Goal: Find specific page/section: Find specific page/section

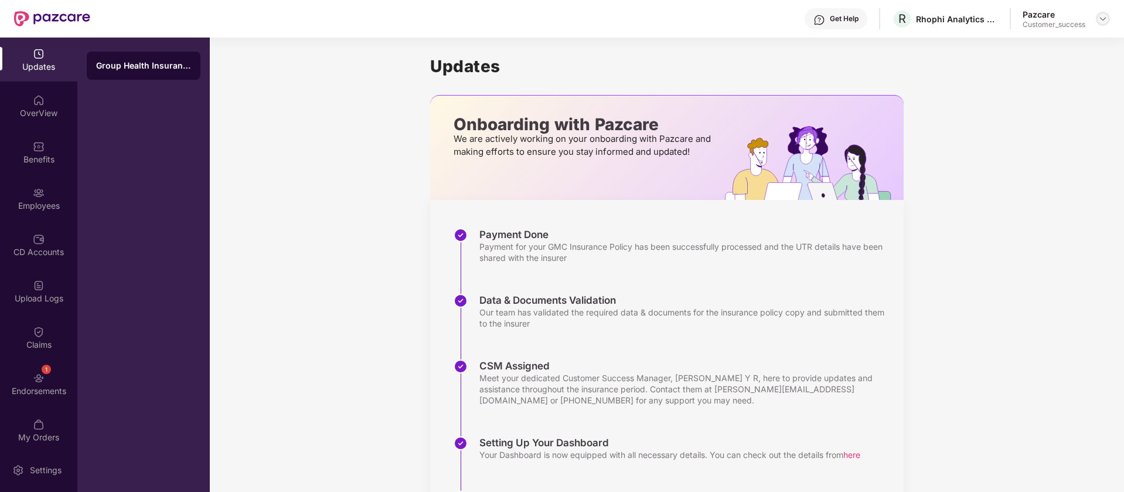
click at [1098, 20] on img at bounding box center [1102, 18] width 9 height 9
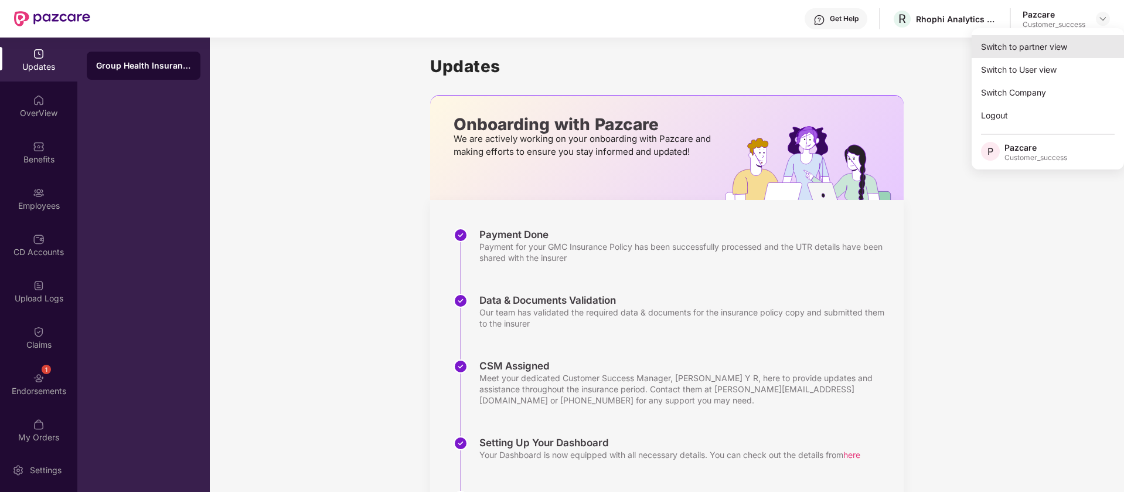
click at [1036, 49] on div "Switch to partner view" at bounding box center [1048, 46] width 152 height 23
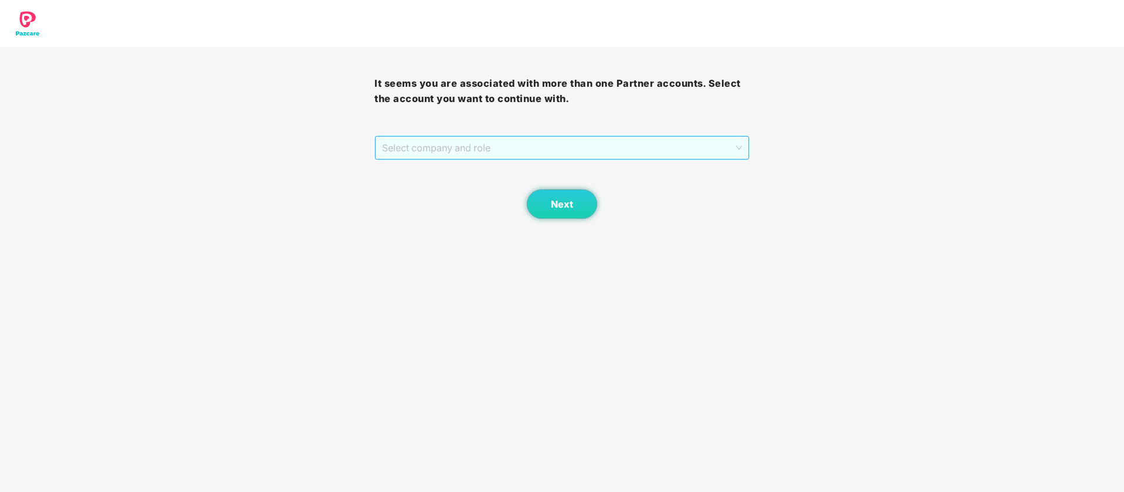
click at [623, 154] on span "Select company and role" at bounding box center [561, 148] width 359 height 22
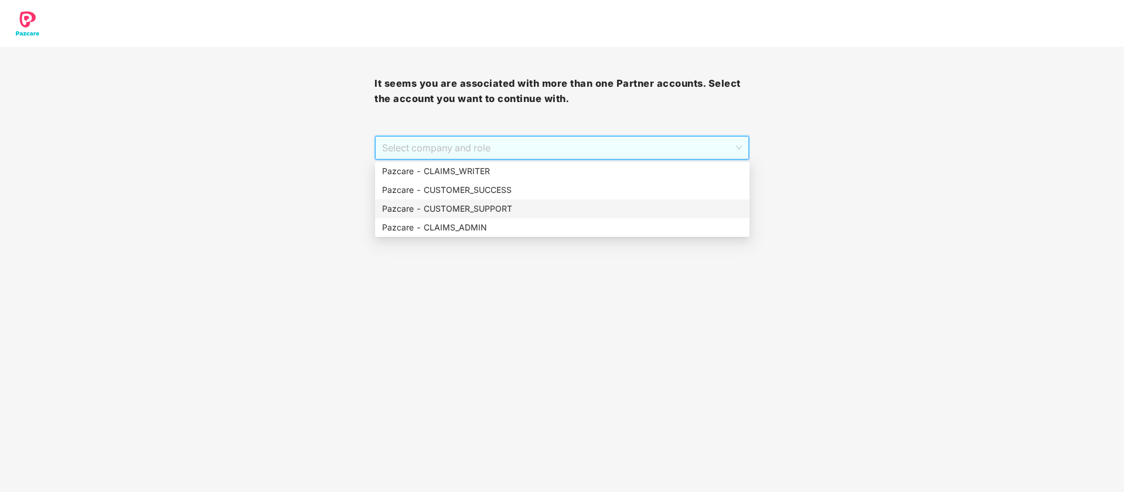
click at [508, 207] on div "Pazcare - CUSTOMER_SUPPORT" at bounding box center [562, 208] width 360 height 13
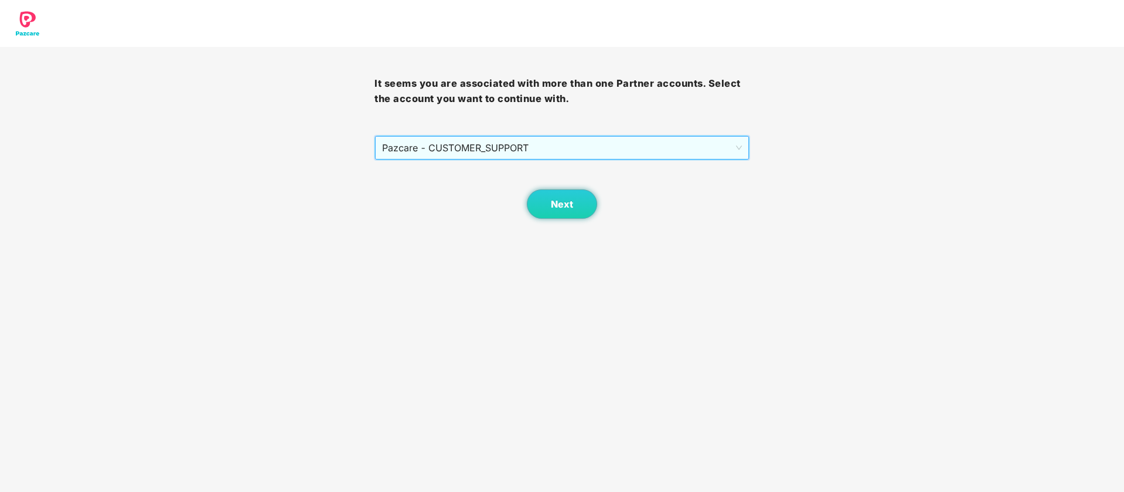
click at [577, 149] on span "Pazcare - CUSTOMER_SUPPORT" at bounding box center [561, 148] width 359 height 22
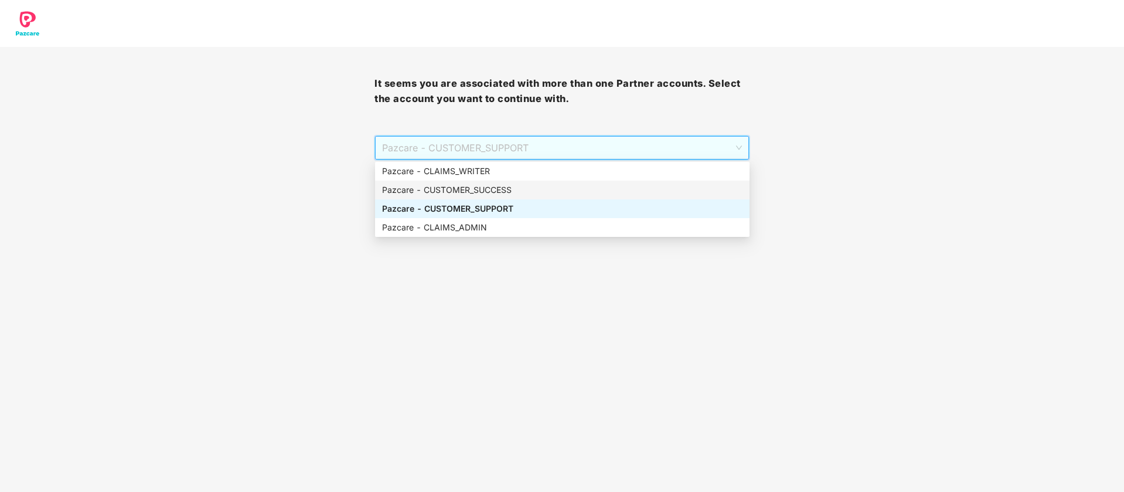
click at [534, 189] on div "Pazcare - CUSTOMER_SUCCESS" at bounding box center [562, 189] width 360 height 13
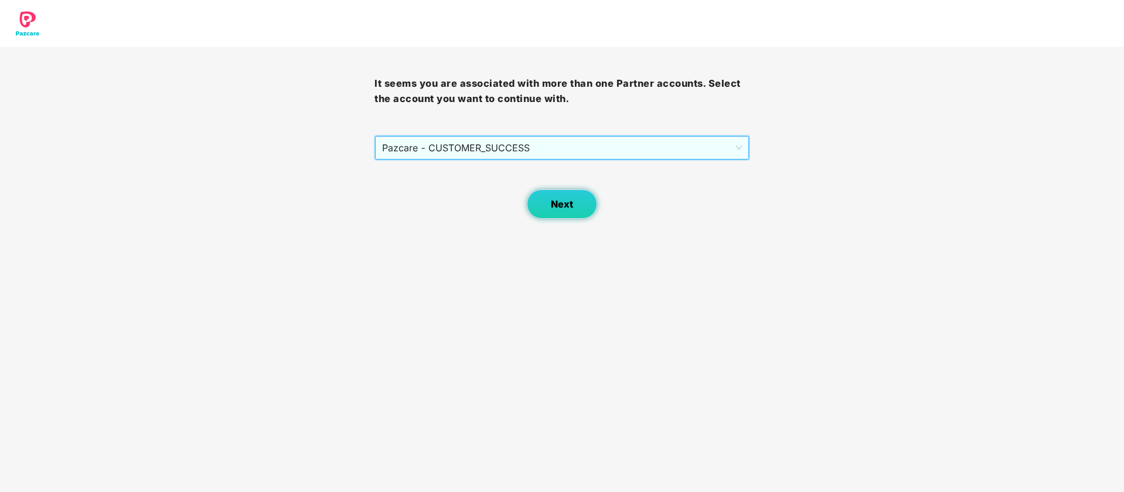
click at [556, 200] on span "Next" at bounding box center [562, 204] width 22 height 11
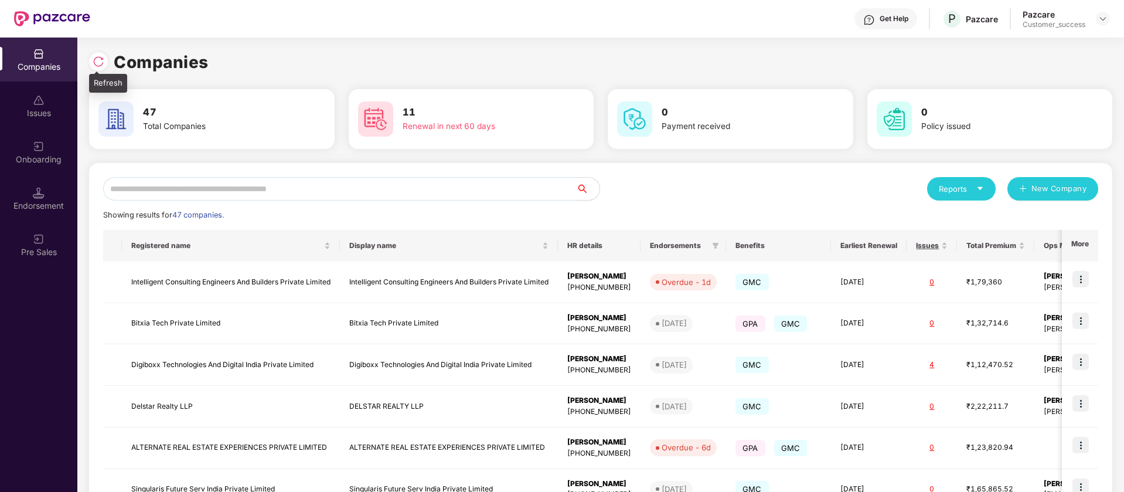
click at [96, 59] on img at bounding box center [99, 62] width 12 height 12
click at [100, 58] on img at bounding box center [99, 62] width 12 height 12
click at [41, 196] on img at bounding box center [39, 193] width 12 height 12
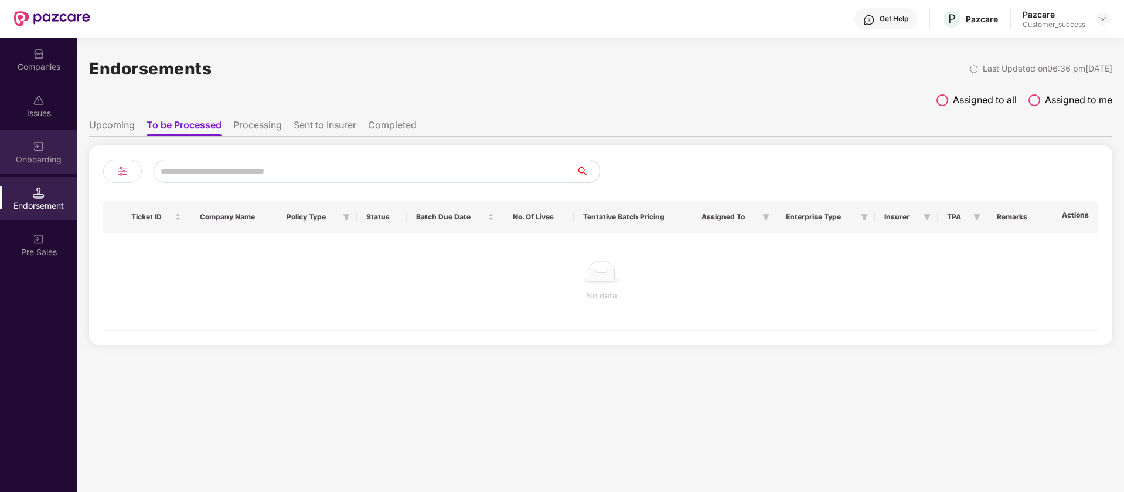
click at [40, 144] on img at bounding box center [39, 147] width 12 height 12
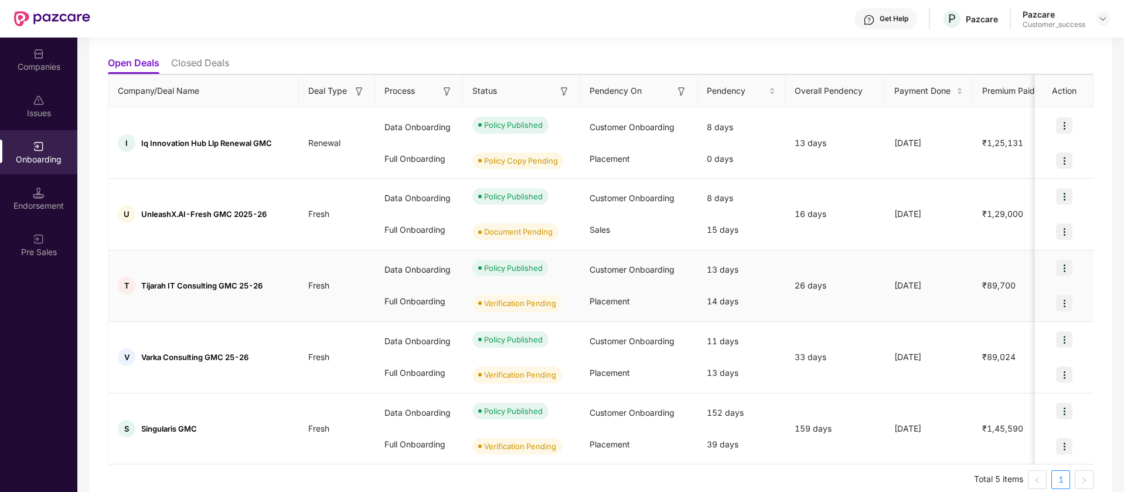
scroll to position [134, 0]
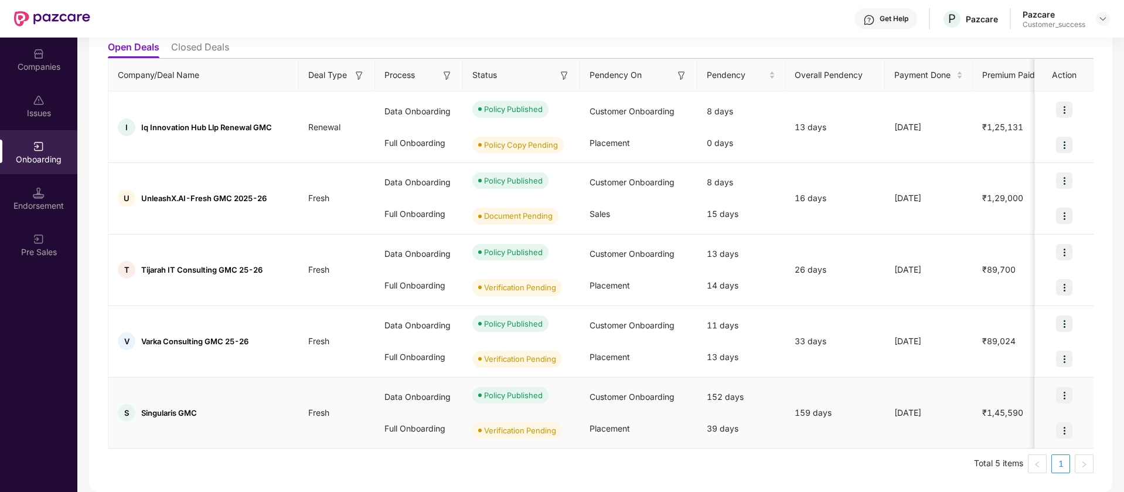
click at [1064, 396] on img at bounding box center [1064, 395] width 16 height 16
click at [1035, 427] on span "View Document" at bounding box center [1016, 425] width 84 height 13
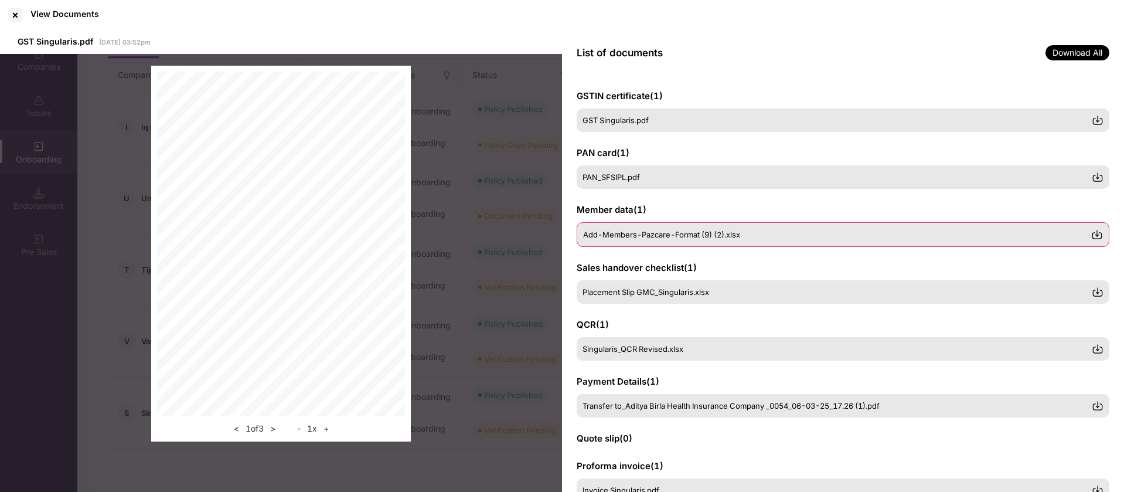
click at [799, 230] on div "Add-Members-Pazcare-Format (9) (2).xlsx" at bounding box center [837, 234] width 508 height 9
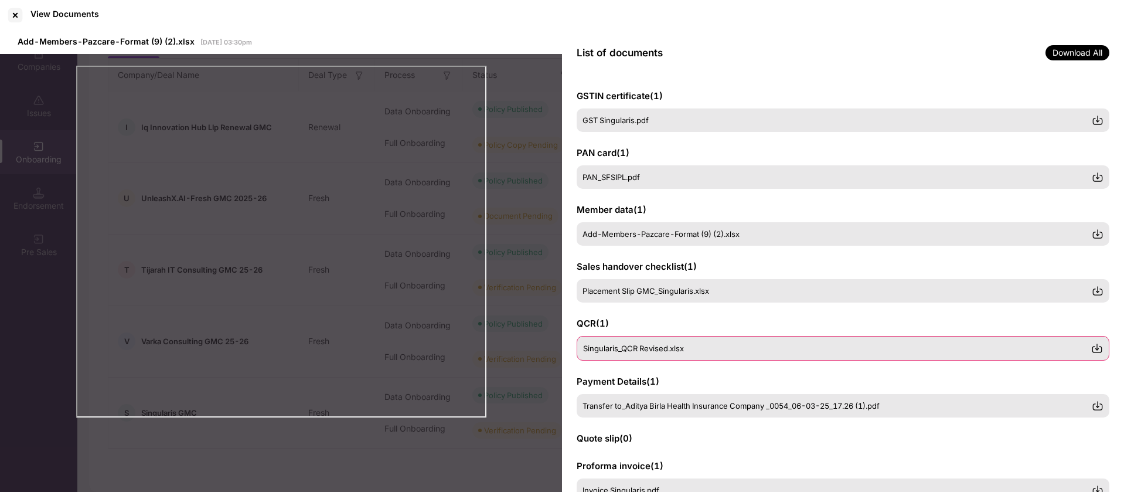
click at [697, 343] on div "Singularis_QCR Revised.xlsx" at bounding box center [837, 347] width 508 height 9
click at [797, 409] on span "Transfer to_Aditya Birla Health Insurance Company _0054_06-03-25_17.26 (1).pdf" at bounding box center [731, 404] width 297 height 9
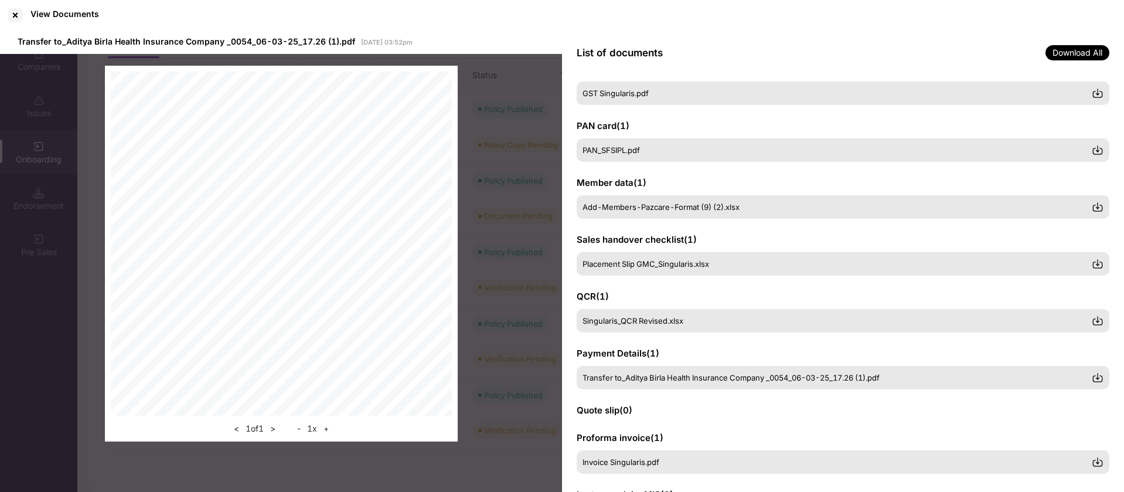
scroll to position [92, 0]
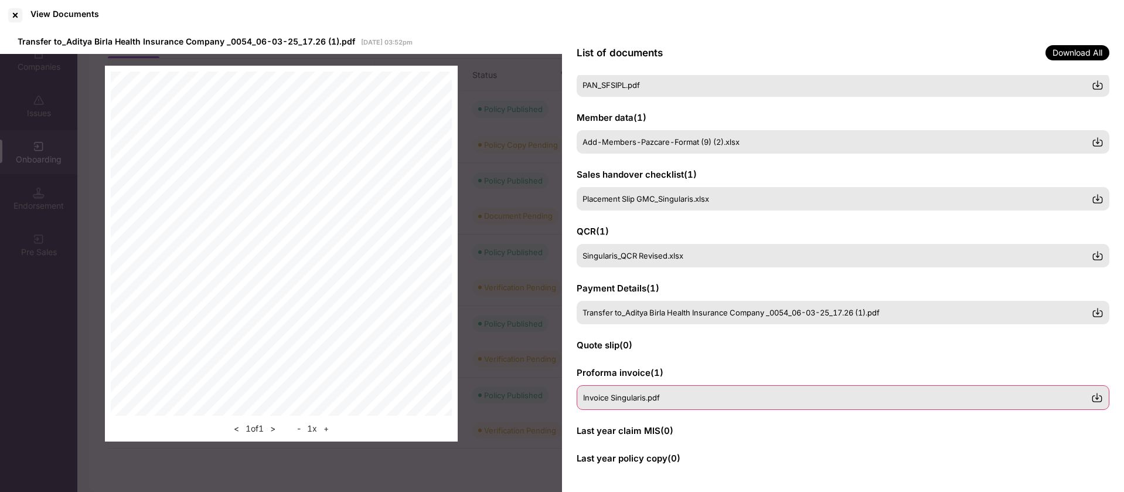
click at [736, 399] on div "Invoice Singularis.pdf" at bounding box center [837, 397] width 508 height 9
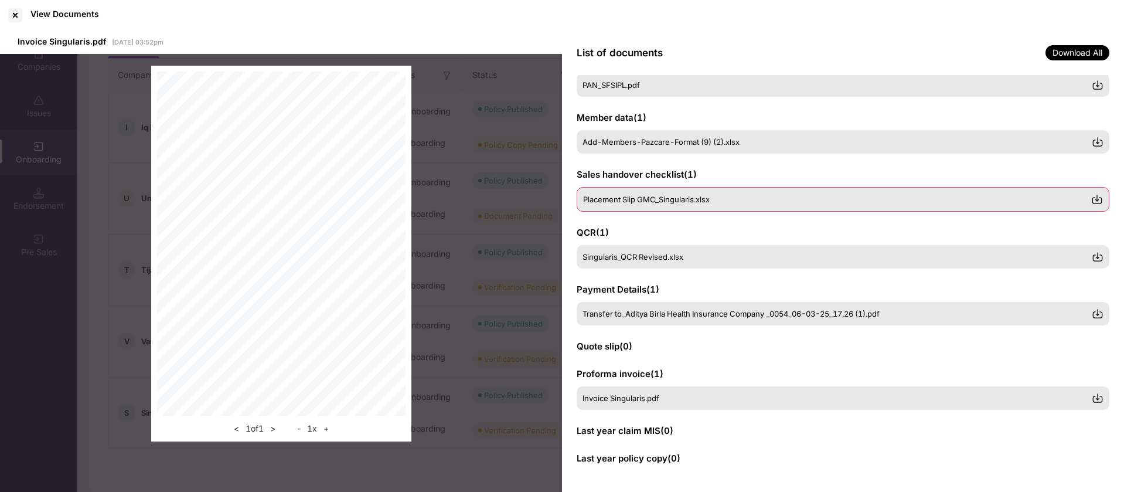
click at [725, 187] on div "Placement Slip GMC_Singularis.xlsx" at bounding box center [843, 199] width 533 height 25
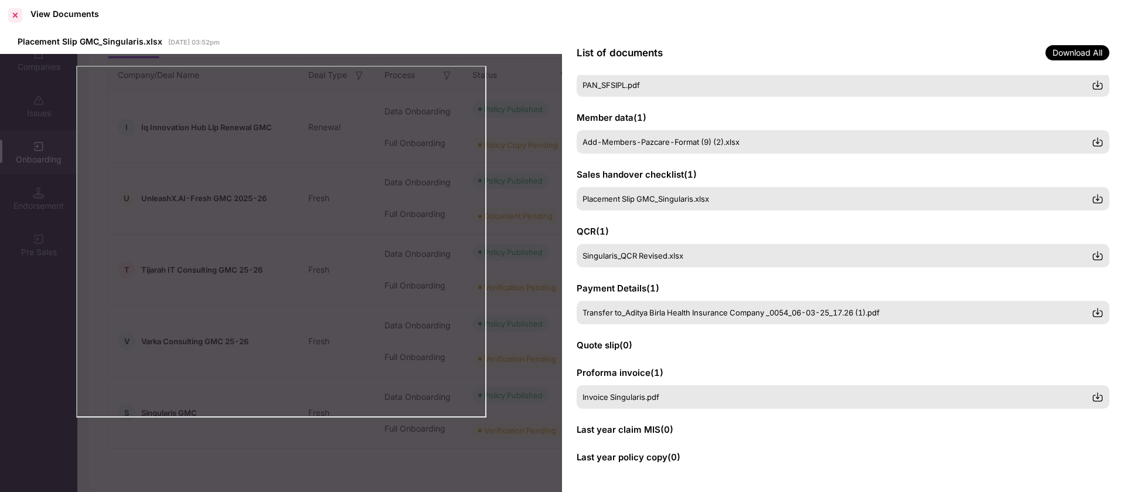
click at [16, 13] on div at bounding box center [15, 15] width 19 height 19
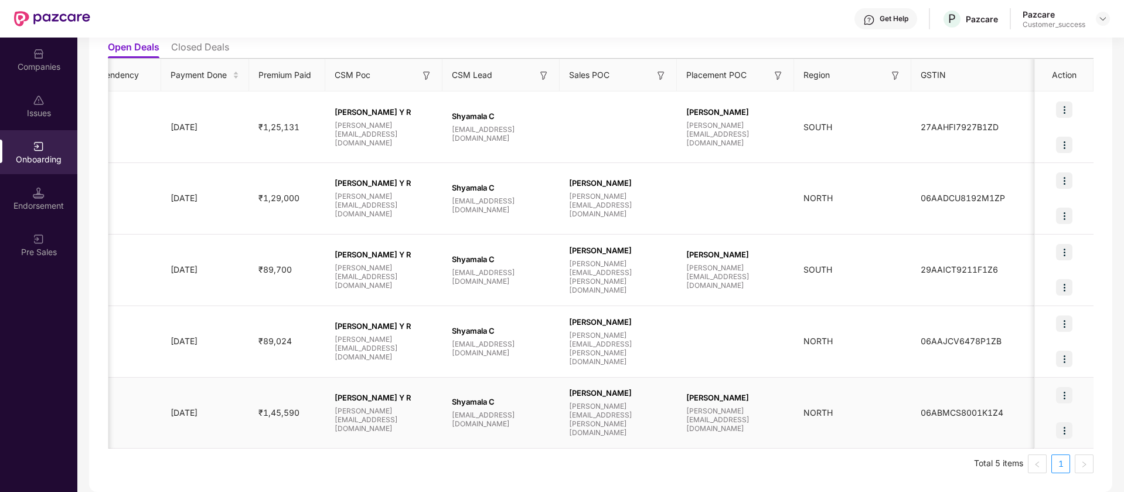
scroll to position [0, 729]
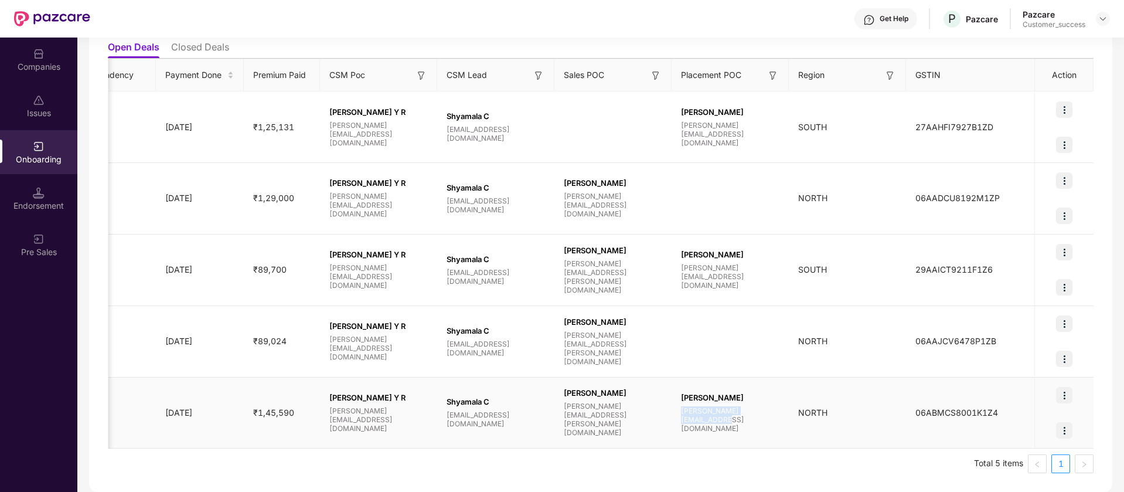
drag, startPoint x: 783, startPoint y: 415, endPoint x: 680, endPoint y: 420, distance: 102.7
click at [680, 420] on div "Kukkala Pavan pavan.kukkala@pazcare.com" at bounding box center [730, 413] width 117 height 40
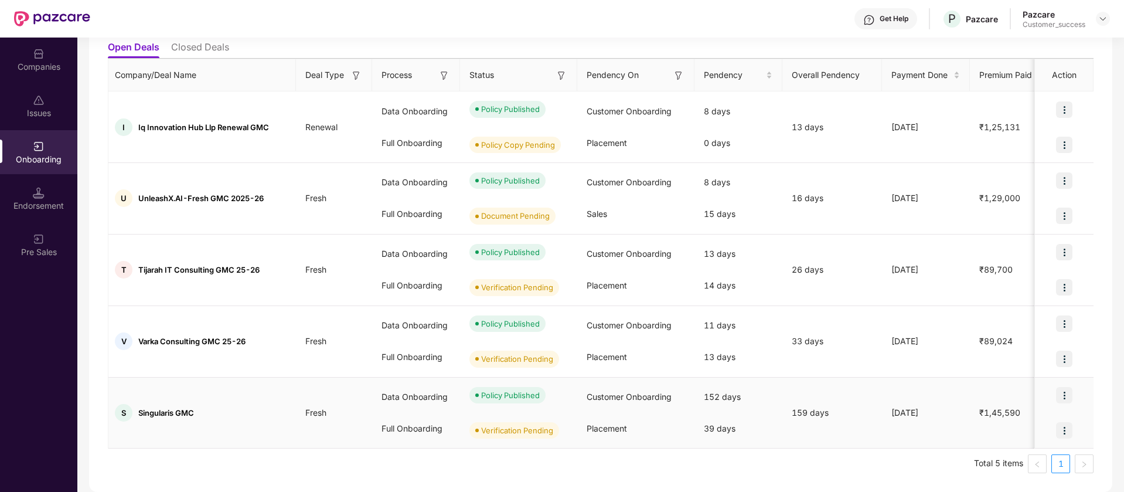
scroll to position [0, 0]
drag, startPoint x: 203, startPoint y: 411, endPoint x: 133, endPoint y: 410, distance: 70.3
click at [133, 410] on div "S Singularis GMC" at bounding box center [203, 413] width 191 height 18
copy div "Singularis GMC"
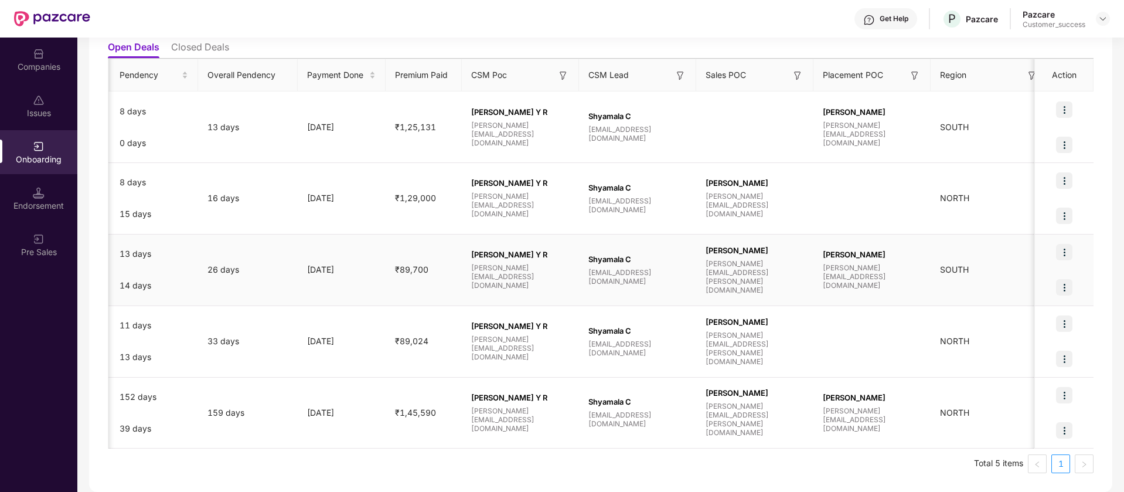
scroll to position [0, 589]
drag, startPoint x: 800, startPoint y: 416, endPoint x: 702, endPoint y: 416, distance: 97.9
click at [702, 416] on div "Nancy Gujral nancy.gujral@pazcare.com" at bounding box center [753, 412] width 117 height 49
copy span "nancy.gujral@pazcare.com"
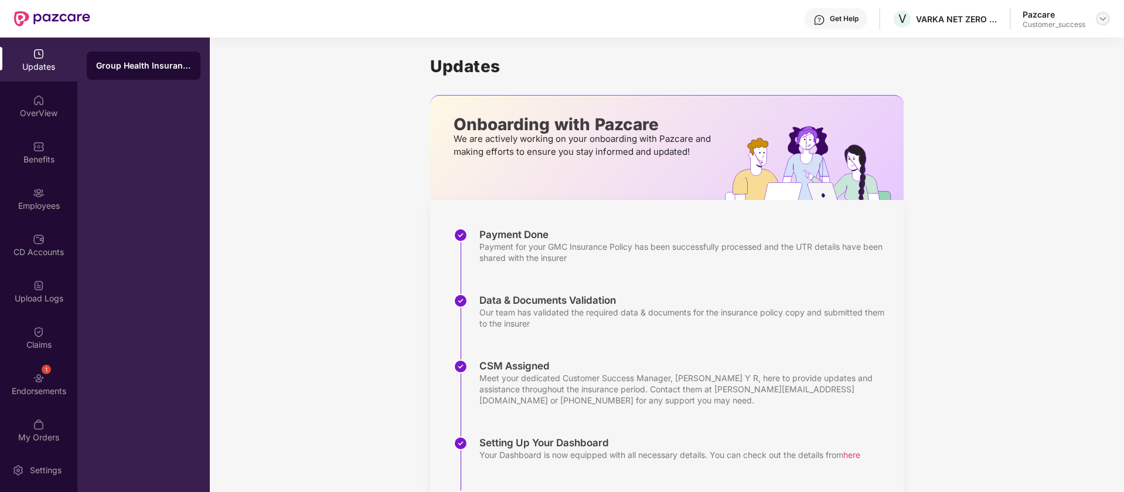
click at [1103, 21] on img at bounding box center [1102, 18] width 9 height 9
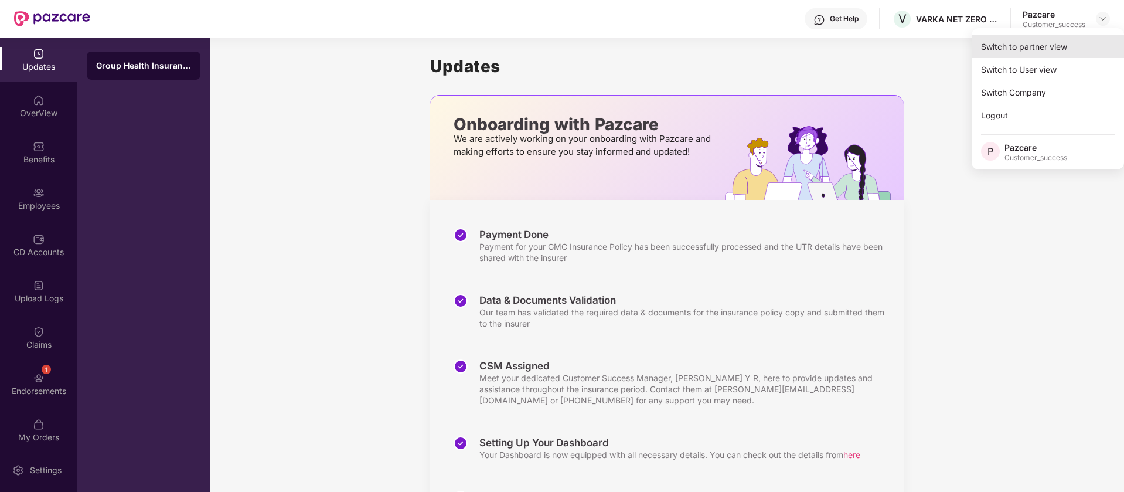
click at [1062, 45] on div "Switch to partner view" at bounding box center [1048, 46] width 152 height 23
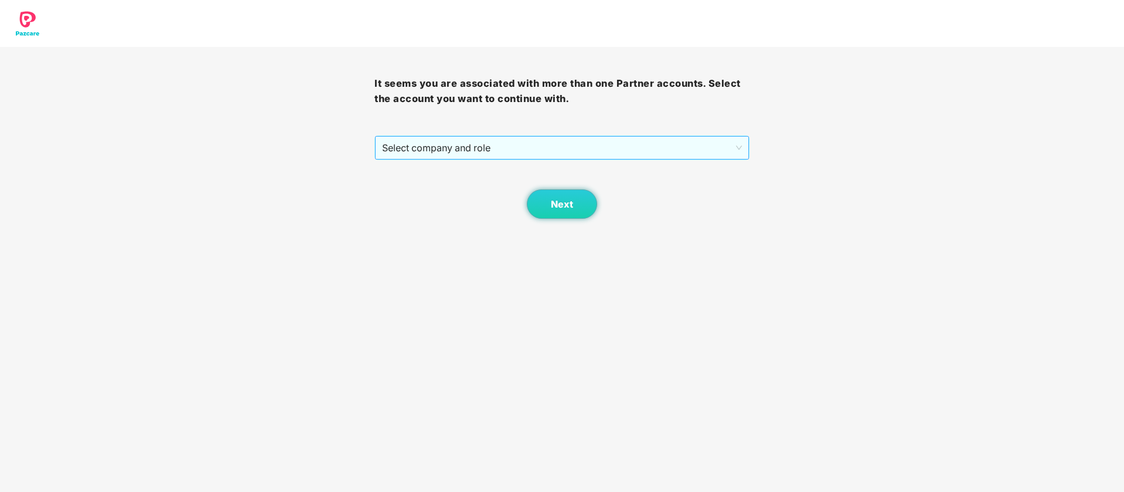
click at [585, 155] on span "Select company and role" at bounding box center [561, 148] width 359 height 22
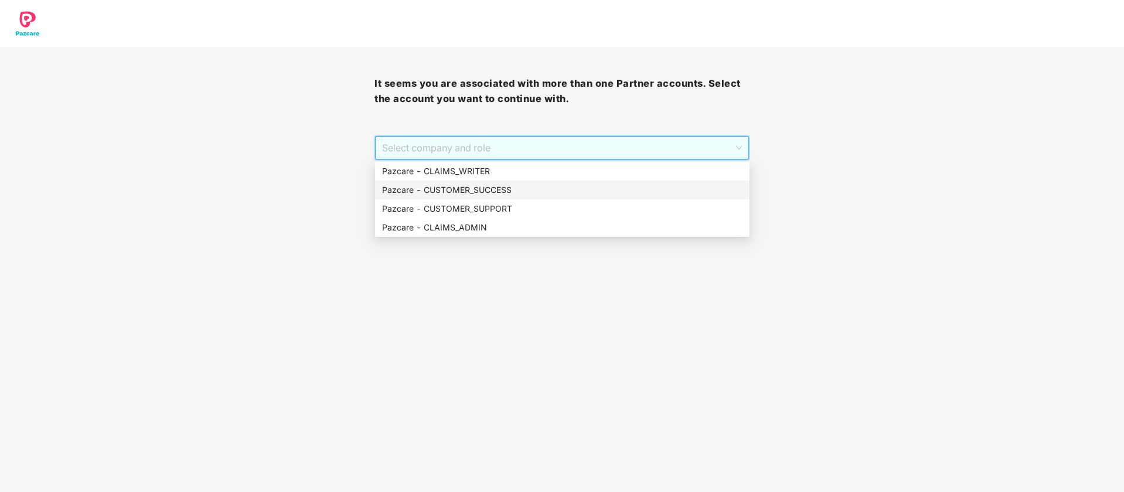
click at [552, 191] on div "Pazcare - CUSTOMER_SUCCESS" at bounding box center [562, 189] width 360 height 13
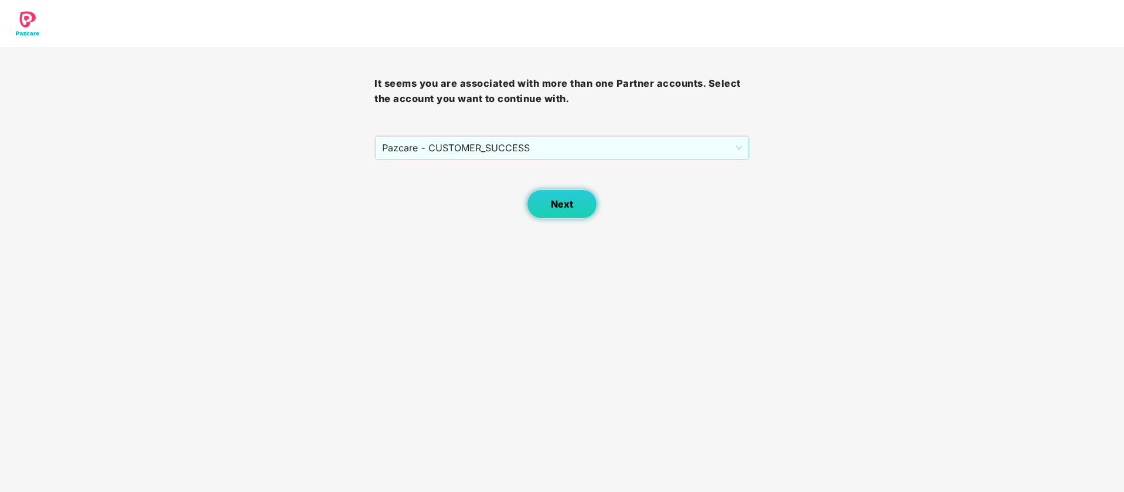
click at [579, 194] on button "Next" at bounding box center [562, 203] width 70 height 29
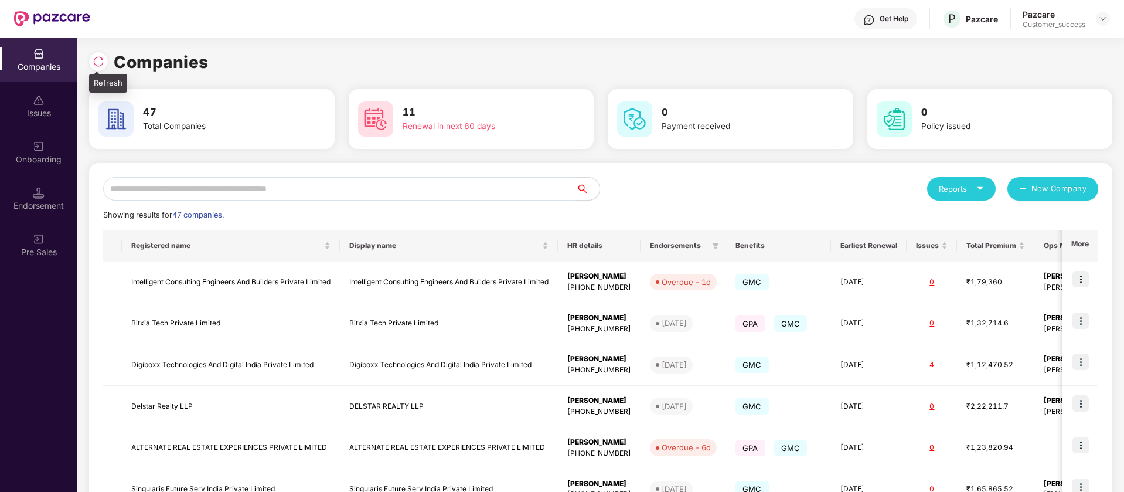
click at [98, 58] on img at bounding box center [99, 62] width 12 height 12
click at [349, 183] on input "text" at bounding box center [339, 188] width 473 height 23
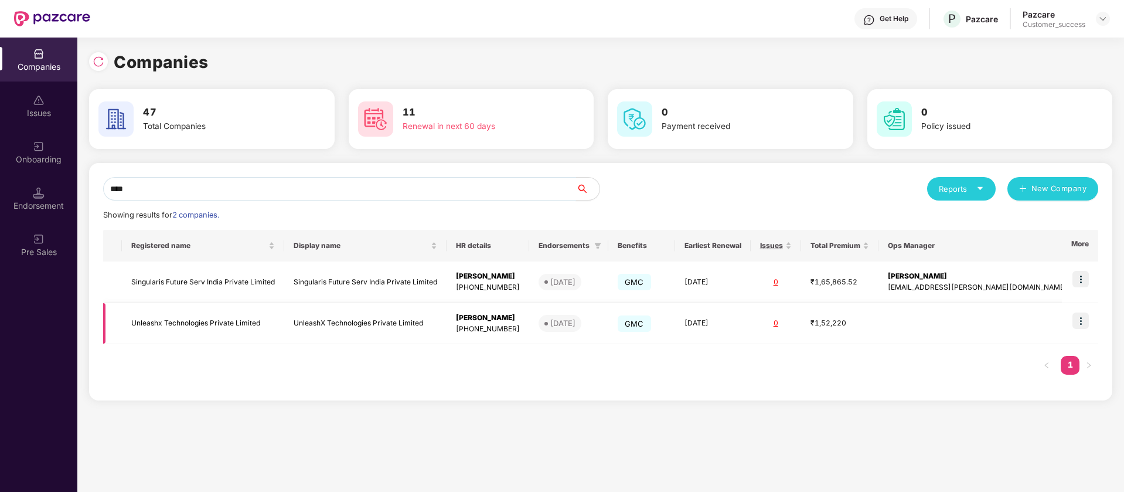
scroll to position [0, 1]
type input "****"
click at [1084, 275] on img at bounding box center [1081, 279] width 16 height 16
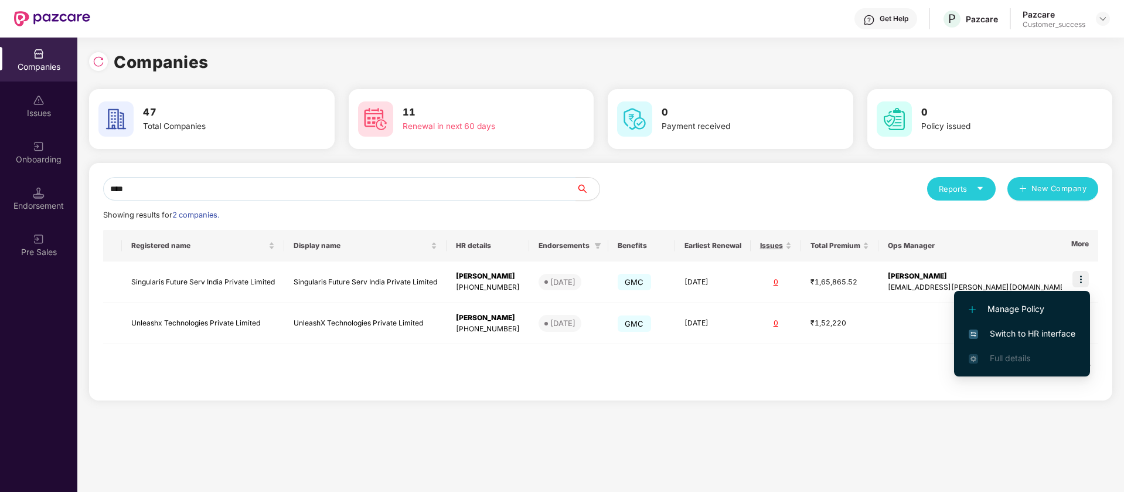
click at [1032, 330] on span "Switch to HR interface" at bounding box center [1022, 333] width 107 height 13
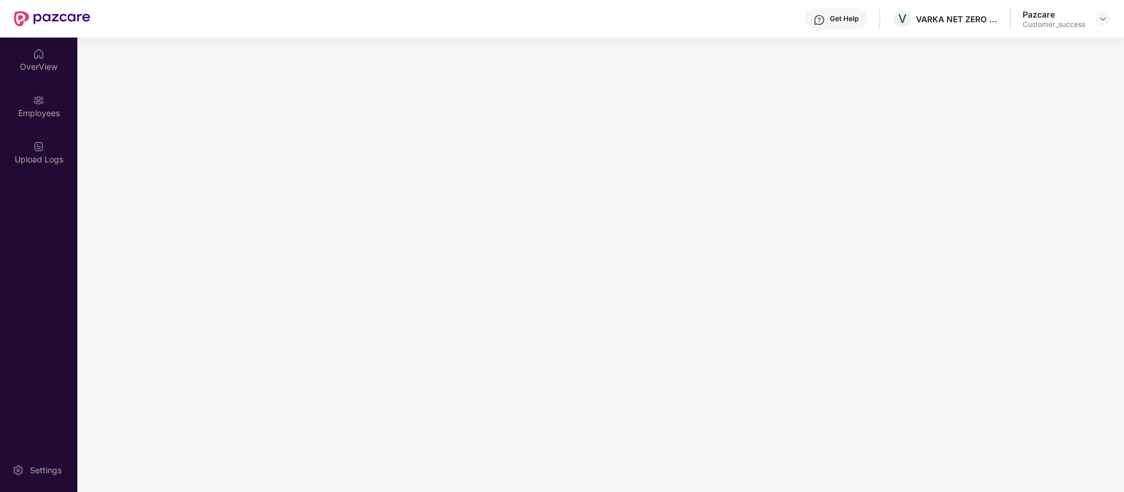
scroll to position [0, 0]
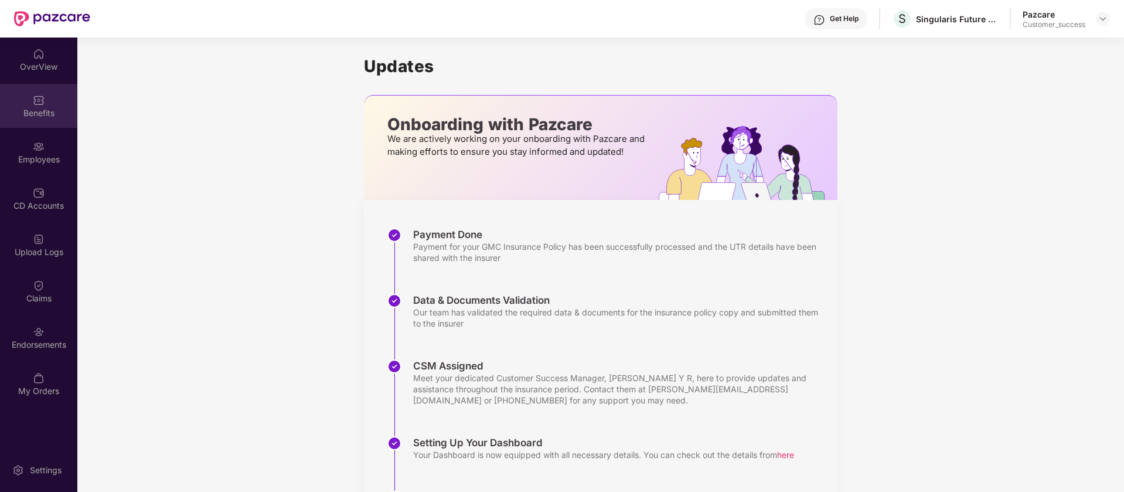
click at [49, 108] on div "Benefits" at bounding box center [38, 113] width 77 height 12
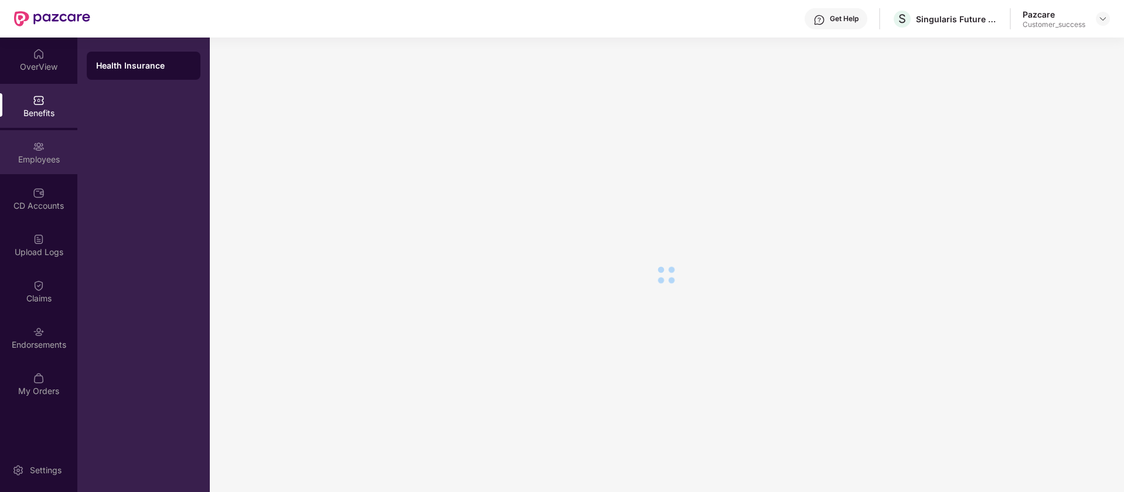
click at [49, 155] on div "Employees" at bounding box center [38, 160] width 77 height 12
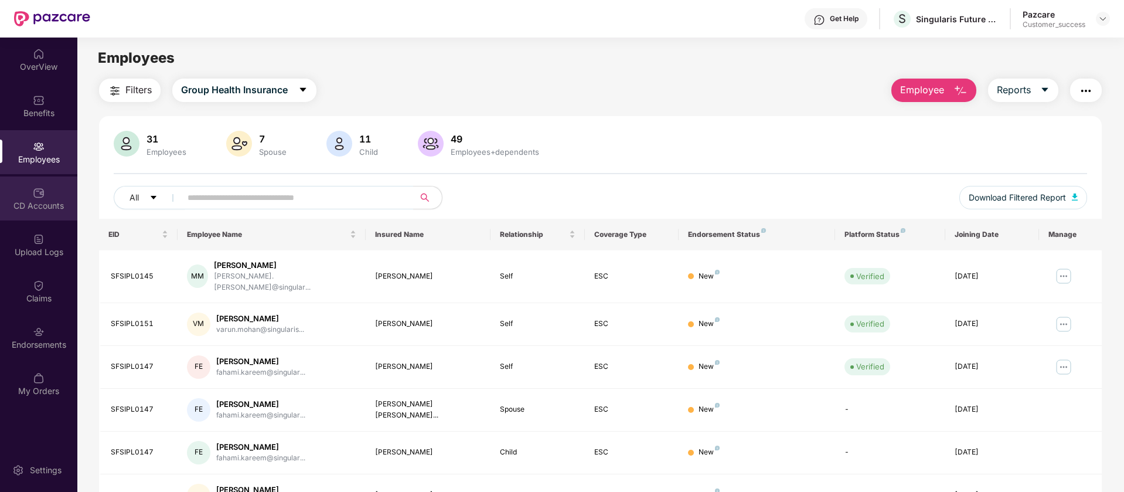
click at [36, 193] on img at bounding box center [39, 193] width 12 height 12
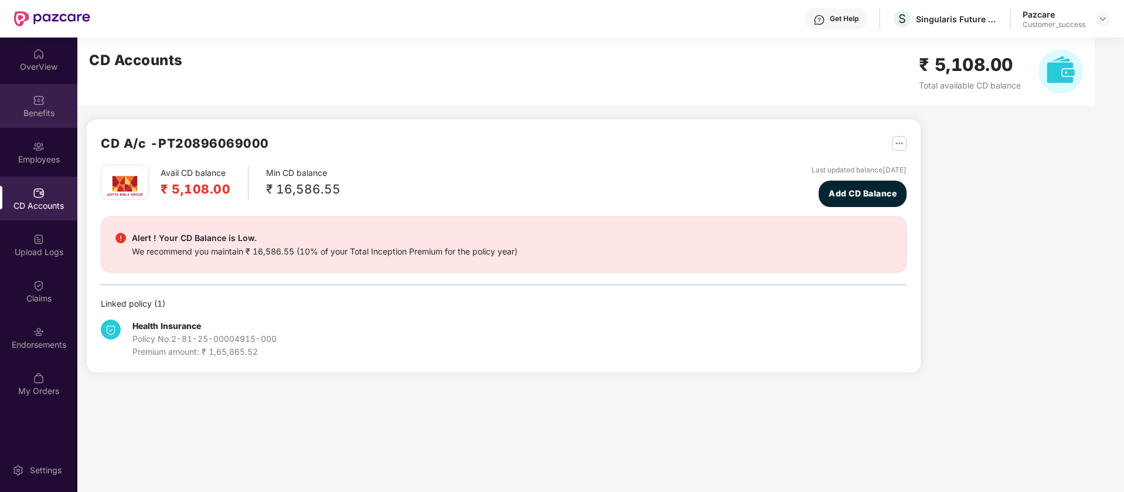
click at [30, 108] on div "Benefits" at bounding box center [38, 113] width 77 height 12
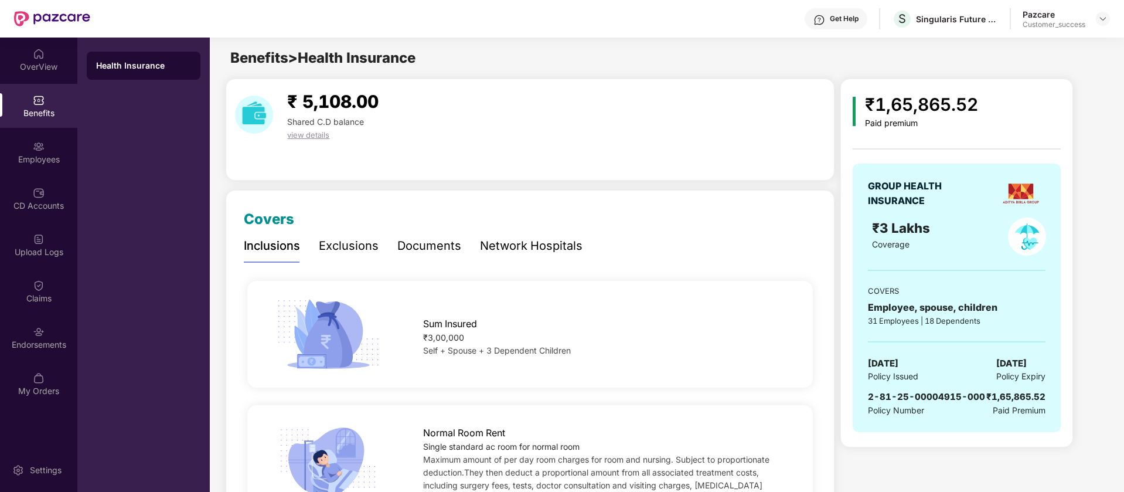
click at [352, 247] on div "Exclusions" at bounding box center [349, 246] width 60 height 18
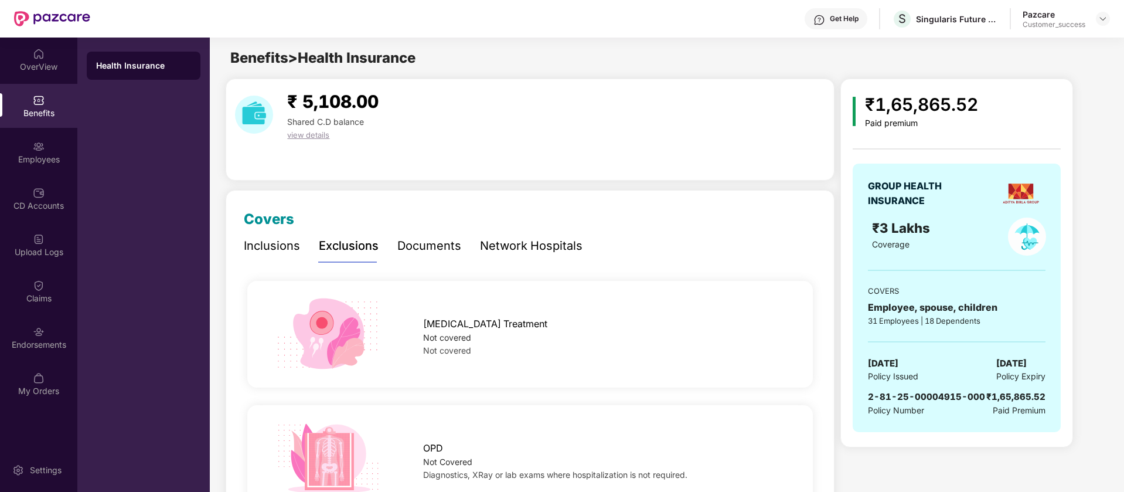
click at [432, 250] on div "Documents" at bounding box center [429, 246] width 64 height 18
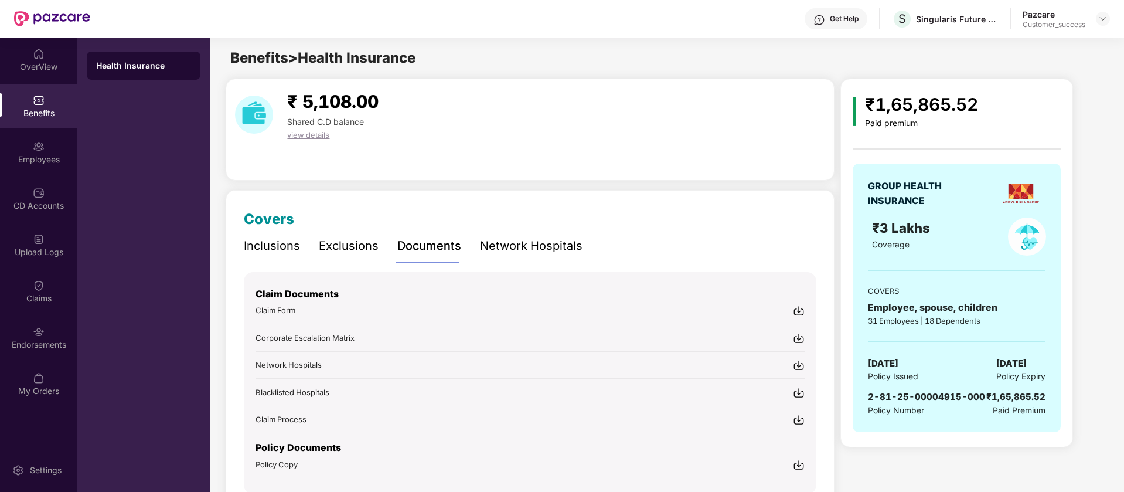
click at [801, 463] on img at bounding box center [799, 465] width 12 height 12
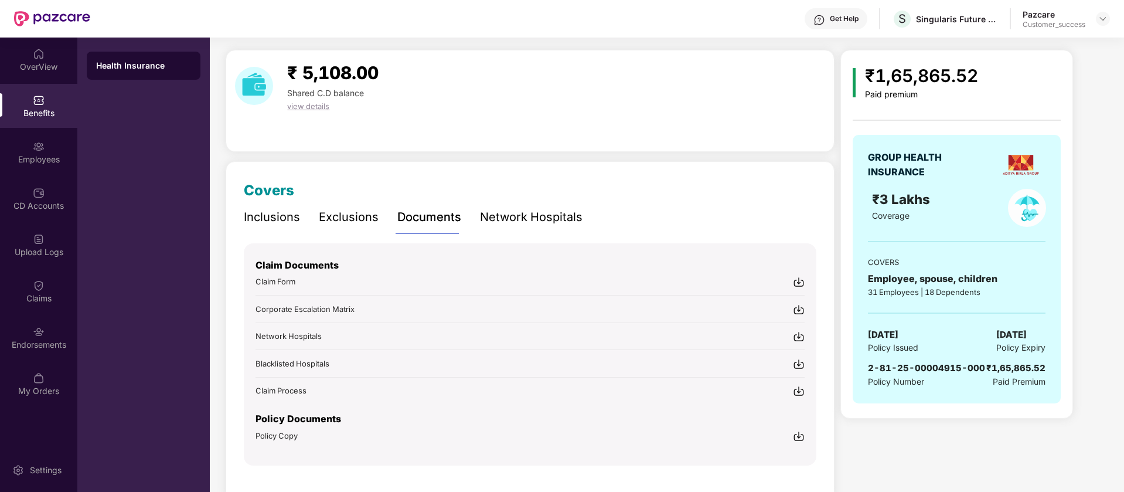
scroll to position [57, 0]
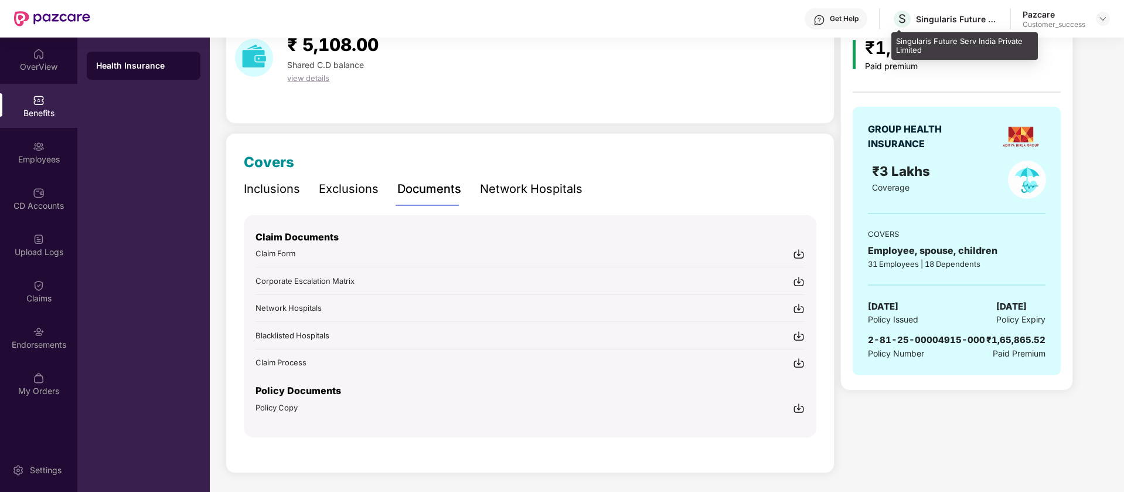
click at [926, 19] on div "Singularis Future Serv India Private Limited" at bounding box center [957, 18] width 82 height 11
copy div "Singularis"
click at [1097, 18] on div at bounding box center [1103, 19] width 14 height 14
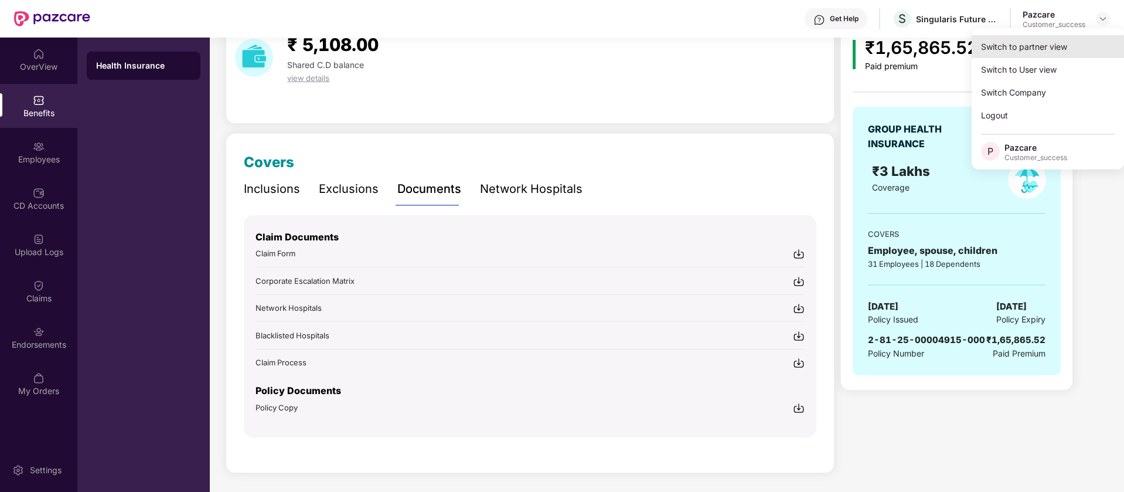
click at [1089, 43] on div "Switch to partner view" at bounding box center [1048, 46] width 152 height 23
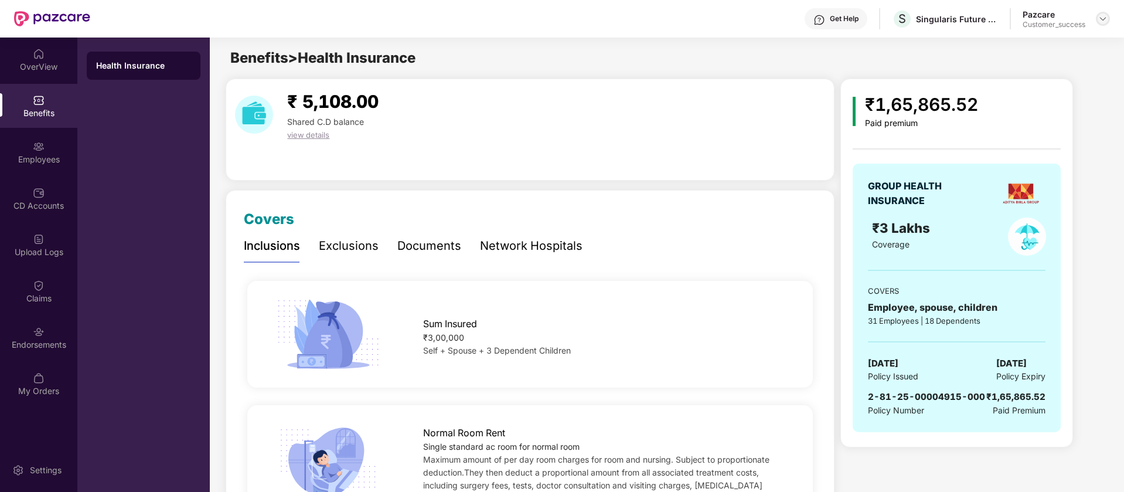
click at [1103, 20] on img at bounding box center [1102, 18] width 9 height 9
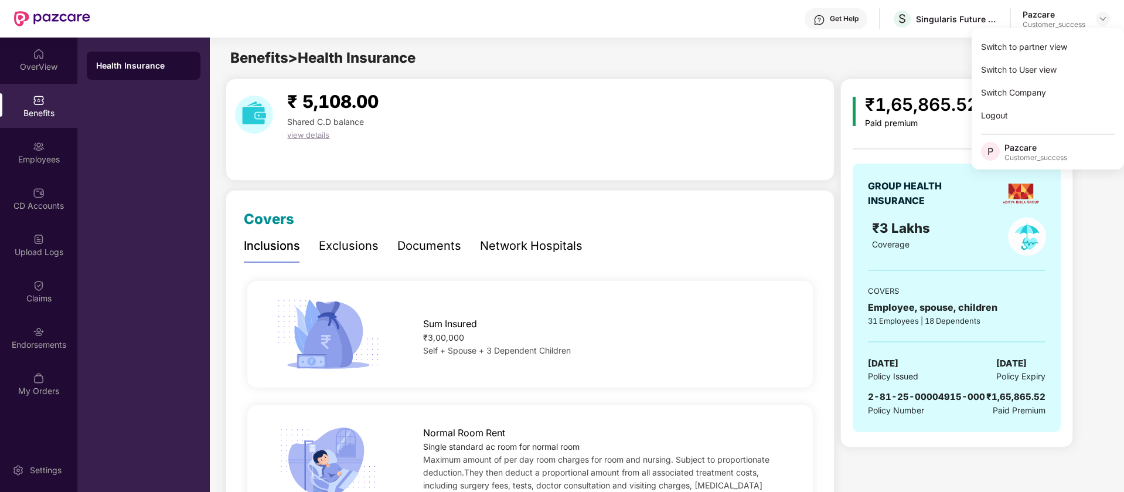
scroll to position [0, 1]
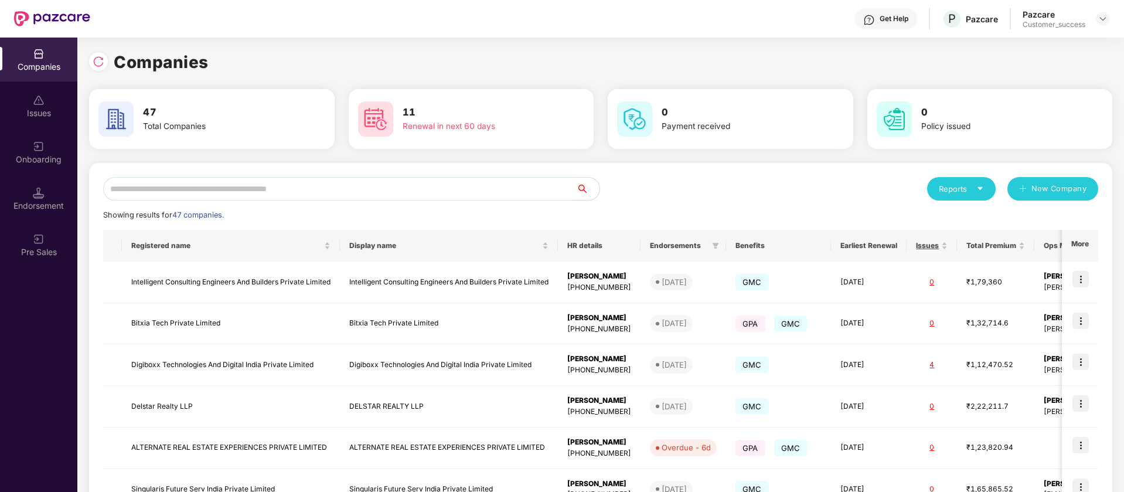
click at [356, 187] on input "text" at bounding box center [339, 188] width 473 height 23
paste input "**********"
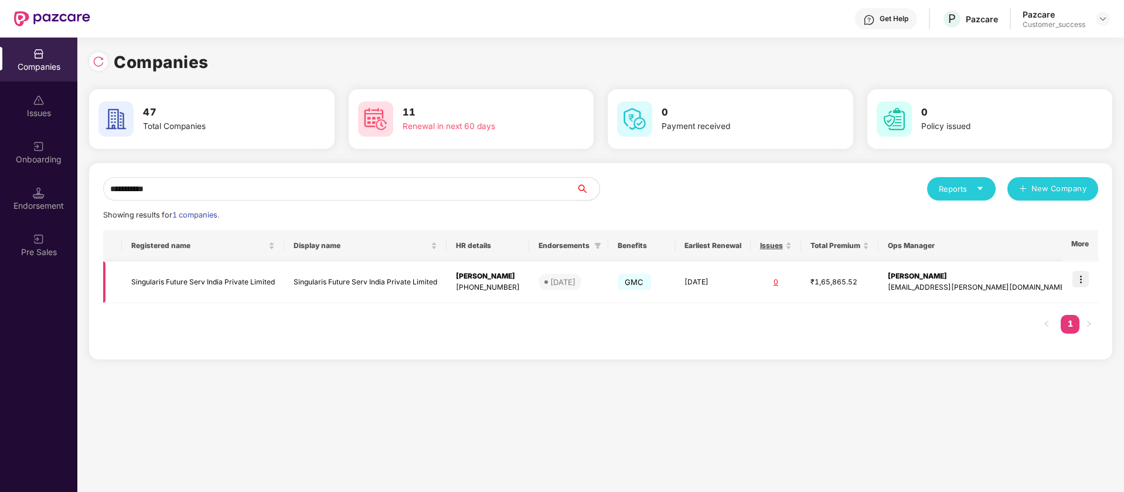
type input "**********"
click at [335, 275] on td "Singularis Future Serv India Private Limited" at bounding box center [365, 282] width 162 height 42
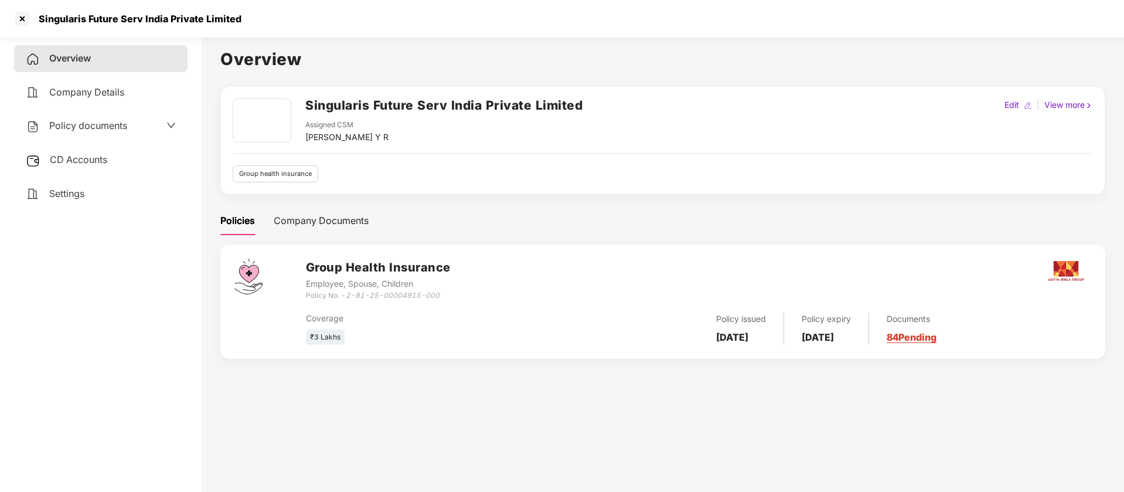
click at [75, 123] on span "Policy documents" at bounding box center [88, 126] width 78 height 12
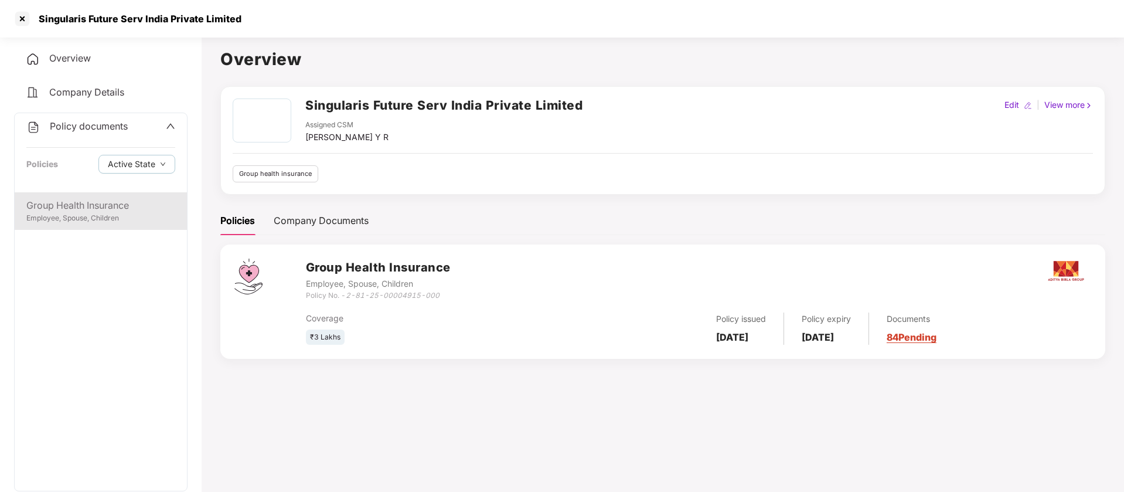
click at [132, 217] on div "Employee, Spouse, Children" at bounding box center [100, 218] width 149 height 11
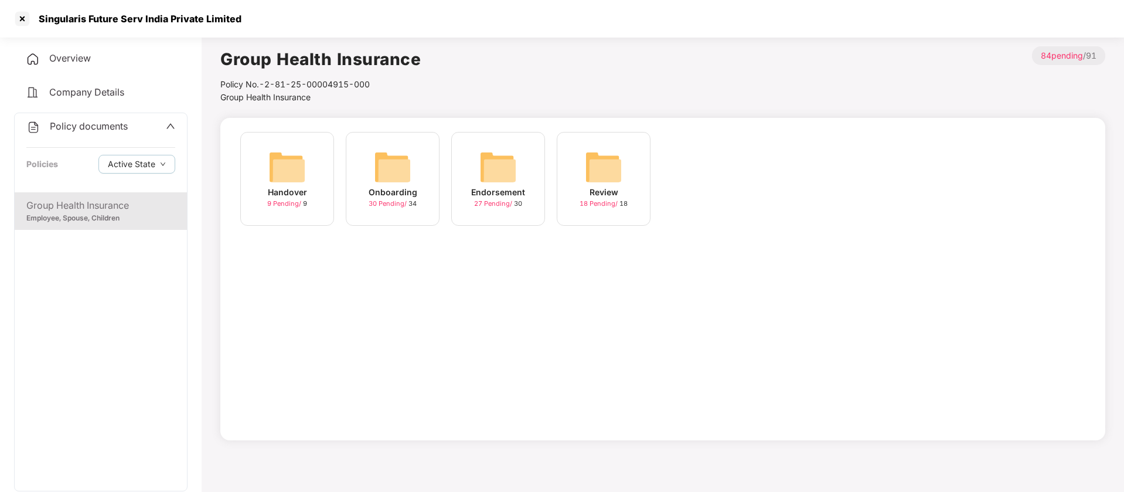
click at [421, 203] on div "Onboarding 30 Pending / 34" at bounding box center [393, 179] width 94 height 94
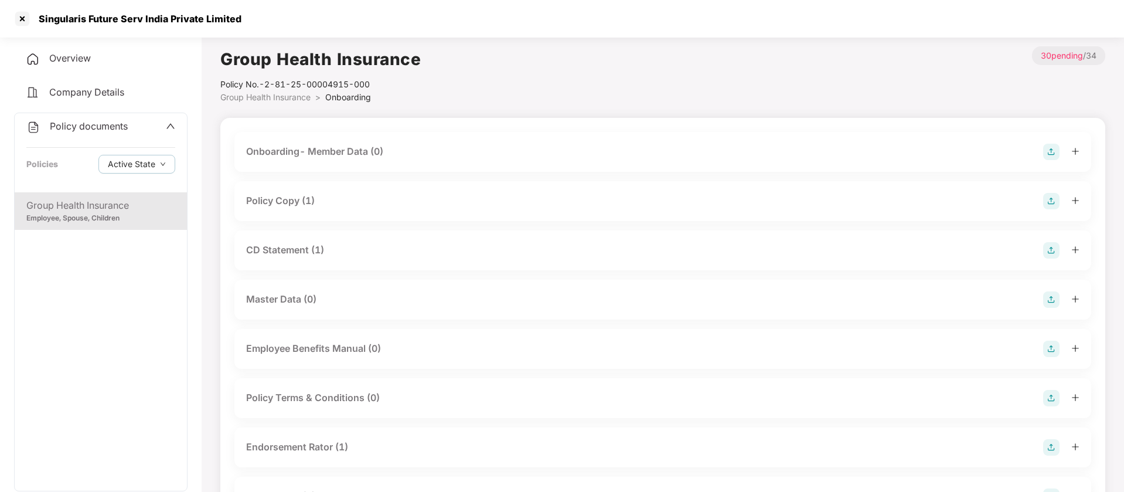
click at [321, 204] on div "Policy Copy (1)" at bounding box center [663, 201] width 834 height 16
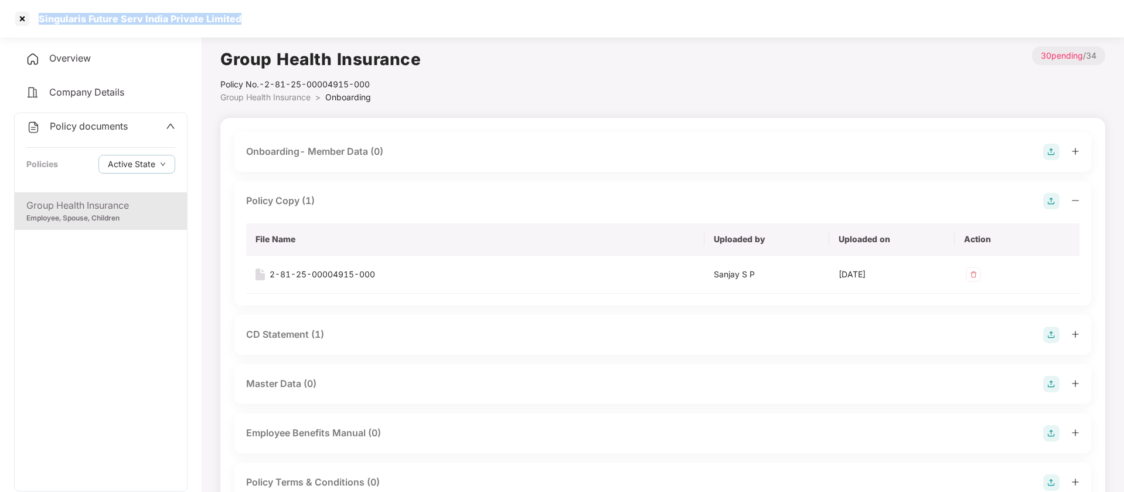
drag, startPoint x: 210, startPoint y: 14, endPoint x: 38, endPoint y: 18, distance: 172.4
click at [38, 18] on div "Singularis Future Serv India Private Limited" at bounding box center [562, 19] width 1124 height 38
copy div "Singularis Future Serv India Private Limited"
click at [15, 14] on div at bounding box center [22, 18] width 19 height 19
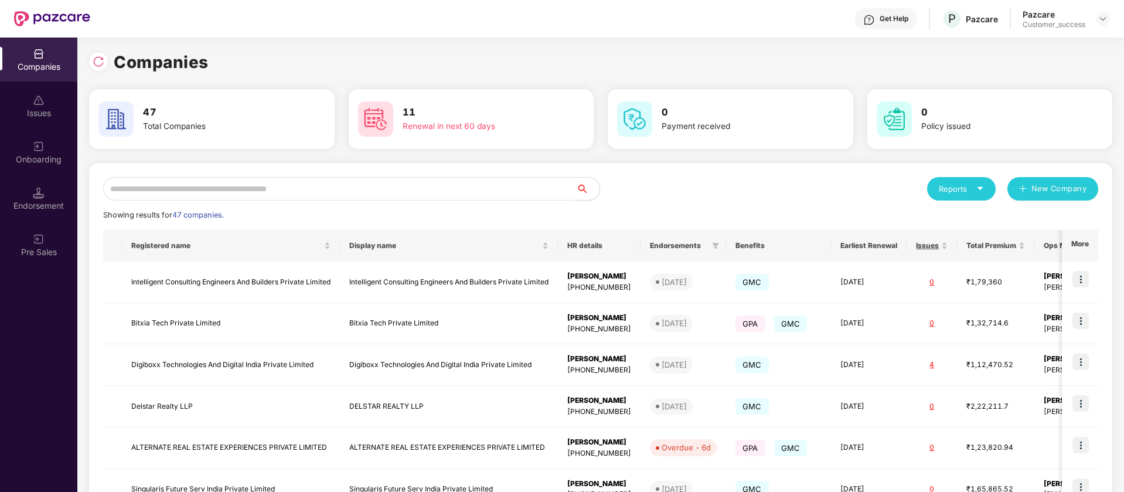
click at [306, 192] on input "text" at bounding box center [339, 188] width 473 height 23
paste input "**********"
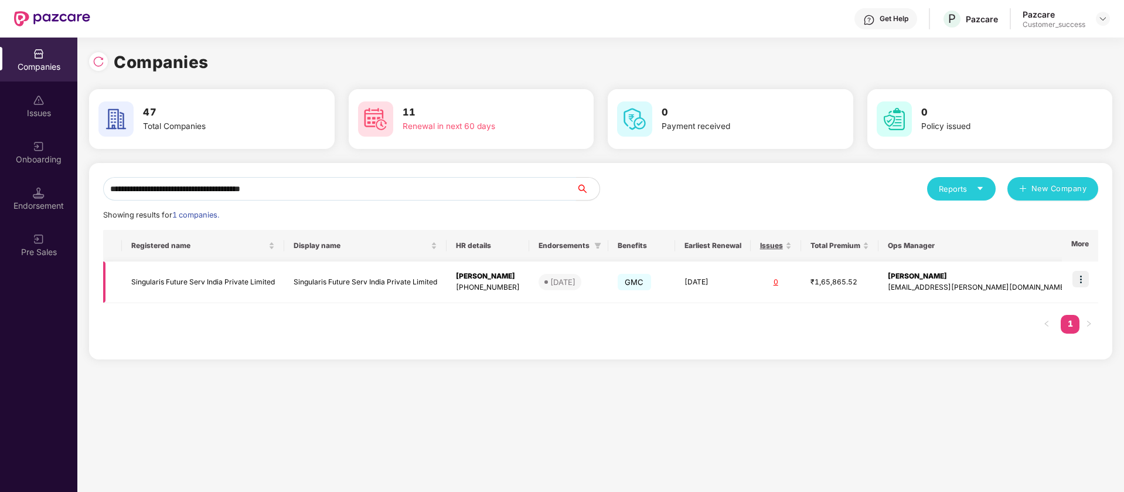
scroll to position [0, 1]
type input "**********"
click at [1083, 277] on img at bounding box center [1081, 279] width 16 height 16
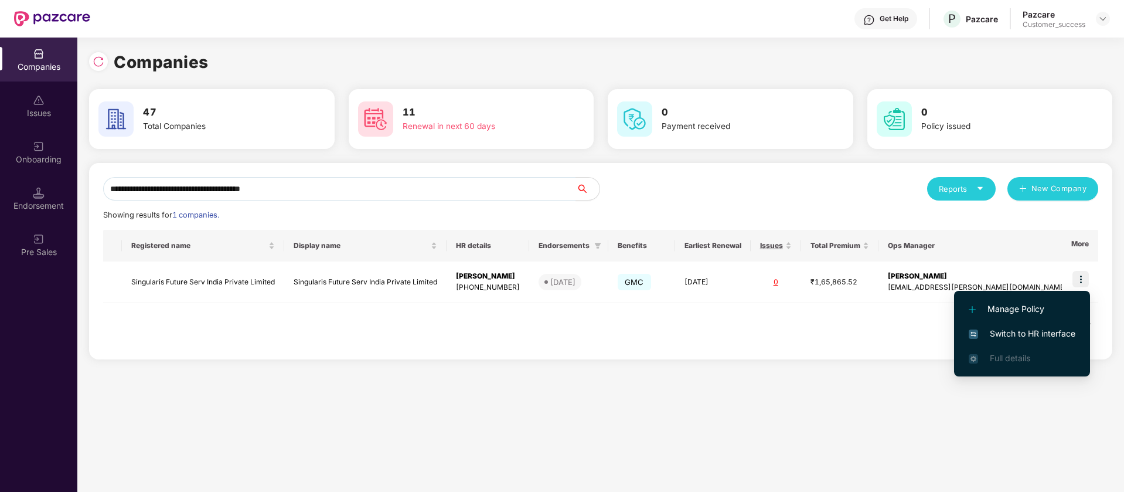
click at [1040, 329] on span "Switch to HR interface" at bounding box center [1022, 333] width 107 height 13
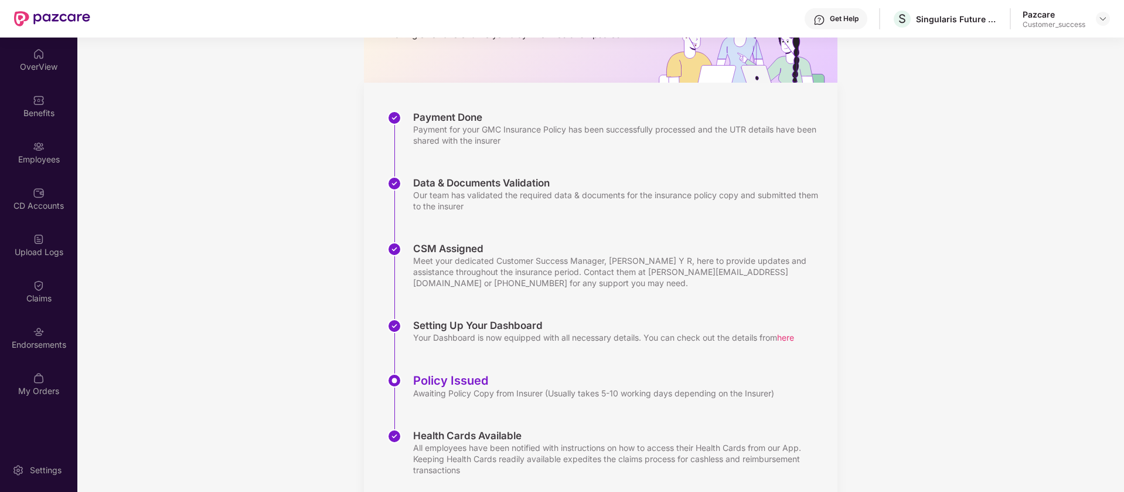
scroll to position [154, 0]
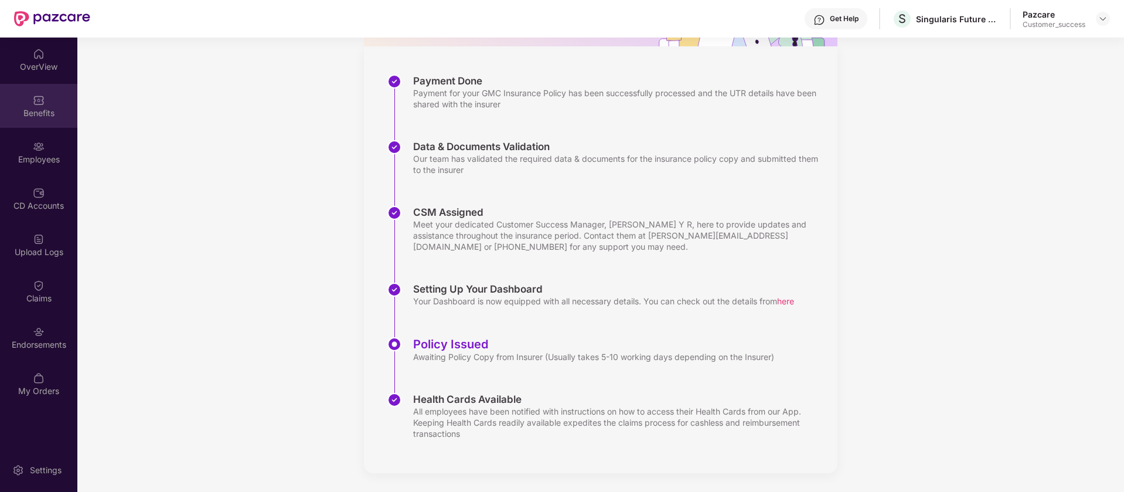
click at [48, 119] on div "Benefits" at bounding box center [38, 106] width 77 height 44
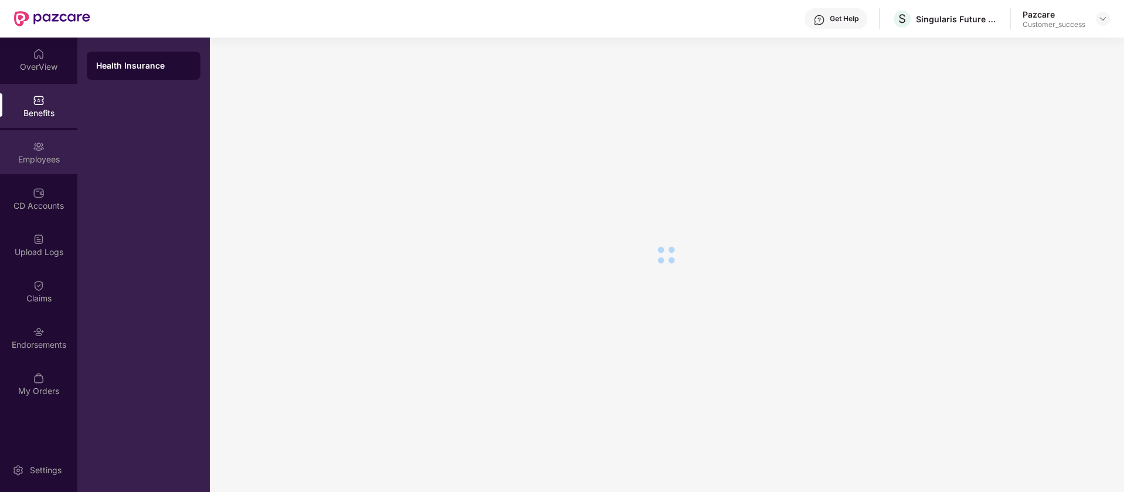
click at [47, 158] on div "Employees" at bounding box center [38, 160] width 77 height 12
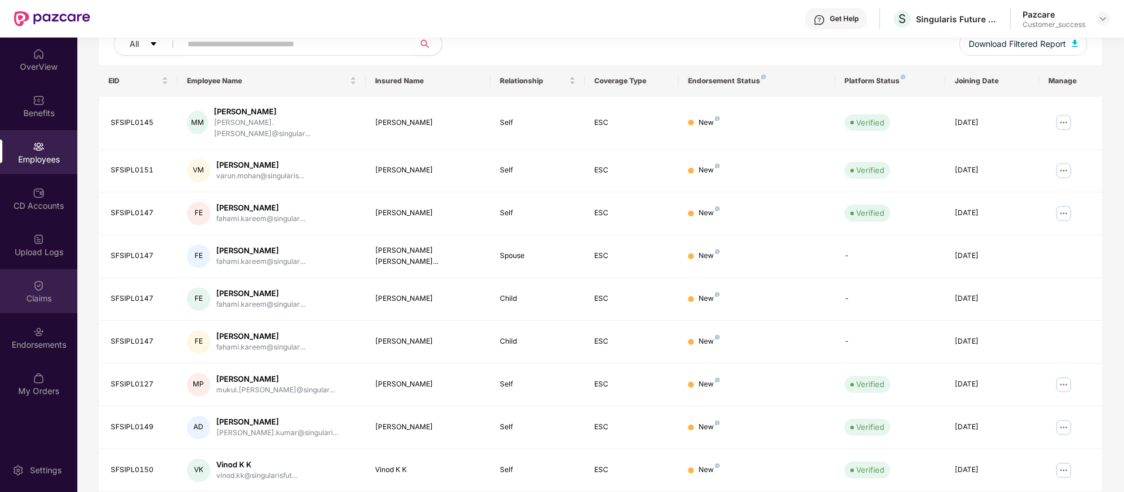
click at [30, 282] on div "Claims" at bounding box center [38, 291] width 77 height 44
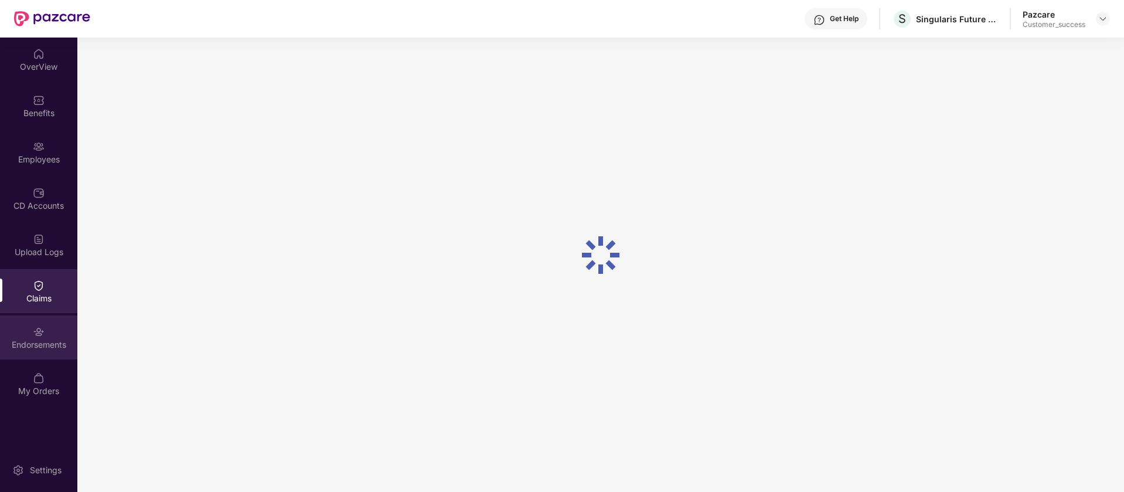
scroll to position [0, 0]
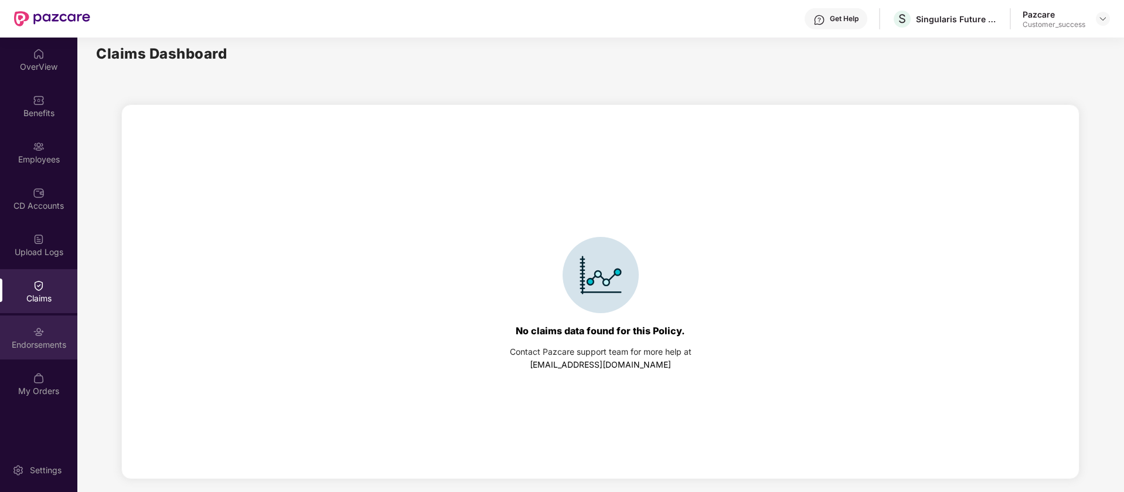
click at [63, 336] on div "Endorsements" at bounding box center [38, 337] width 77 height 44
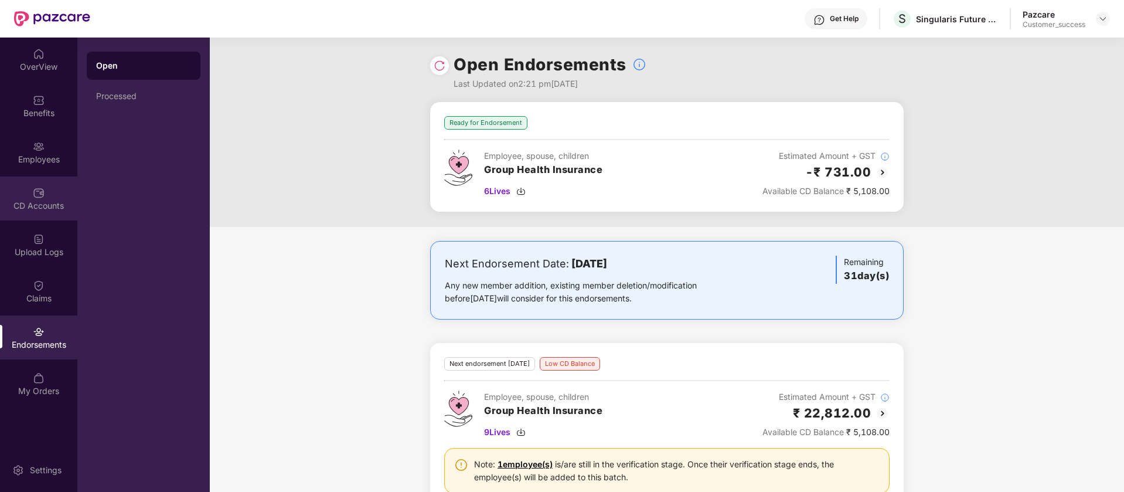
click at [22, 198] on div "CD Accounts" at bounding box center [38, 198] width 77 height 44
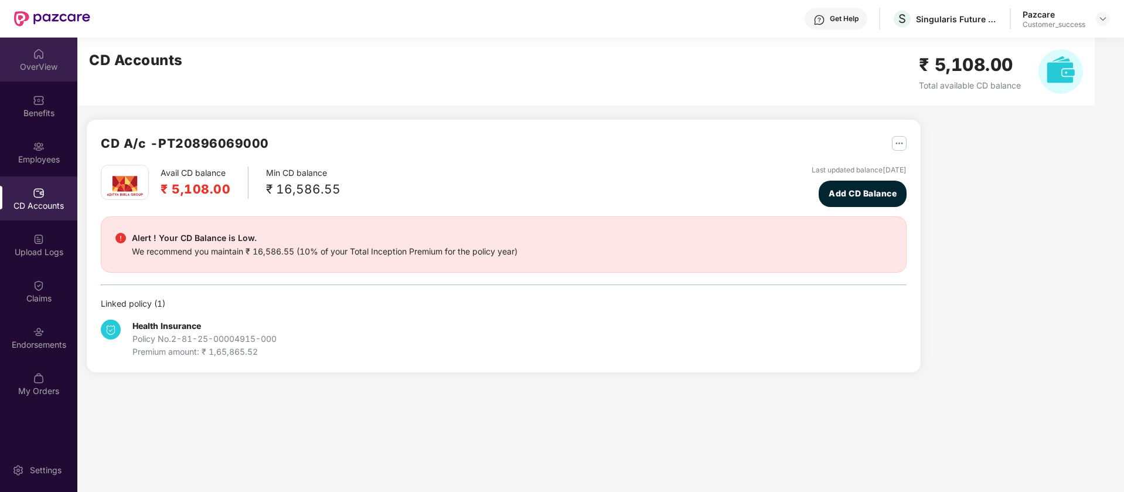
click at [49, 68] on div "OverView" at bounding box center [38, 67] width 77 height 12
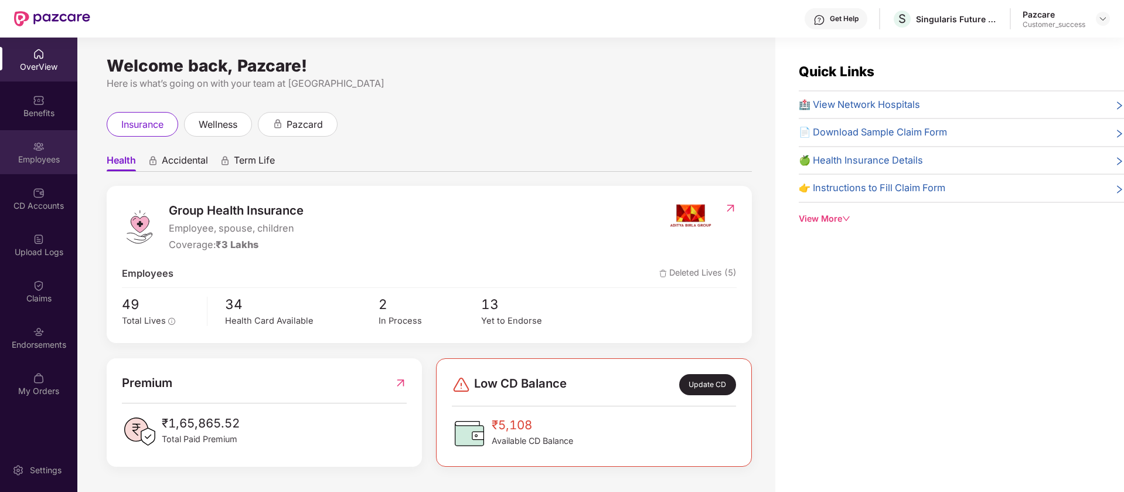
click at [36, 162] on div "Employees" at bounding box center [38, 160] width 77 height 12
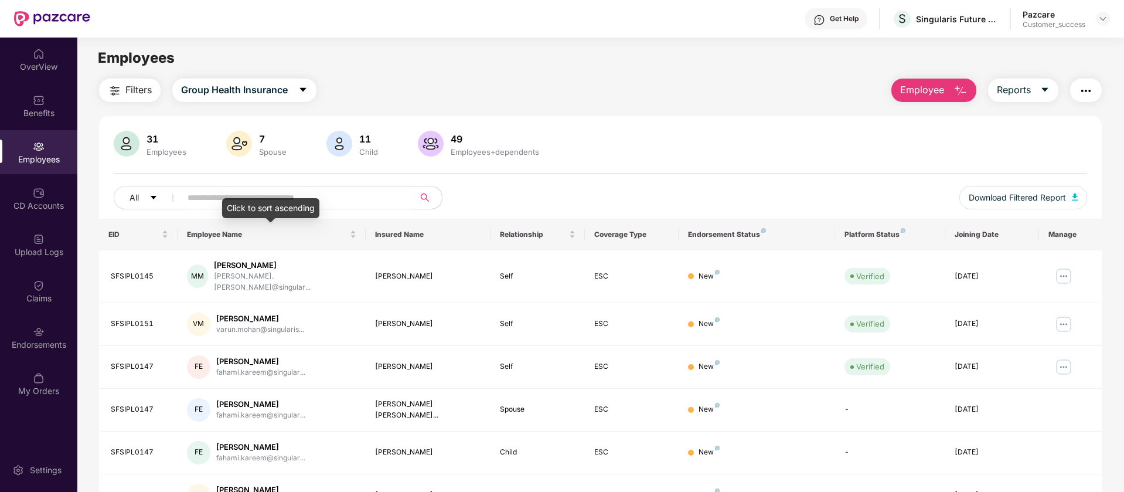
click at [309, 199] on div "Click to sort ascending" at bounding box center [270, 208] width 97 height 20
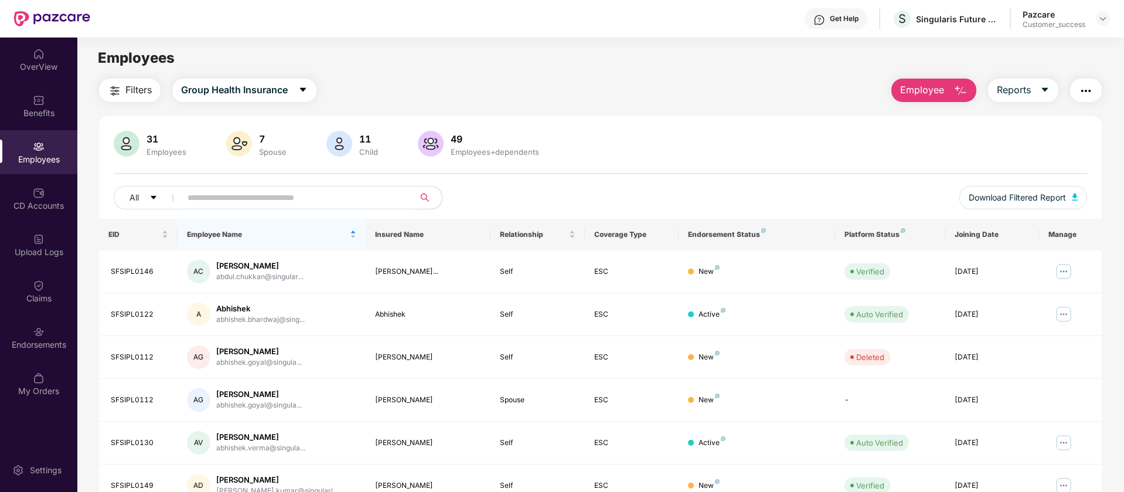
click at [355, 196] on input "text" at bounding box center [293, 198] width 210 height 18
paste input "**********"
type input "**********"
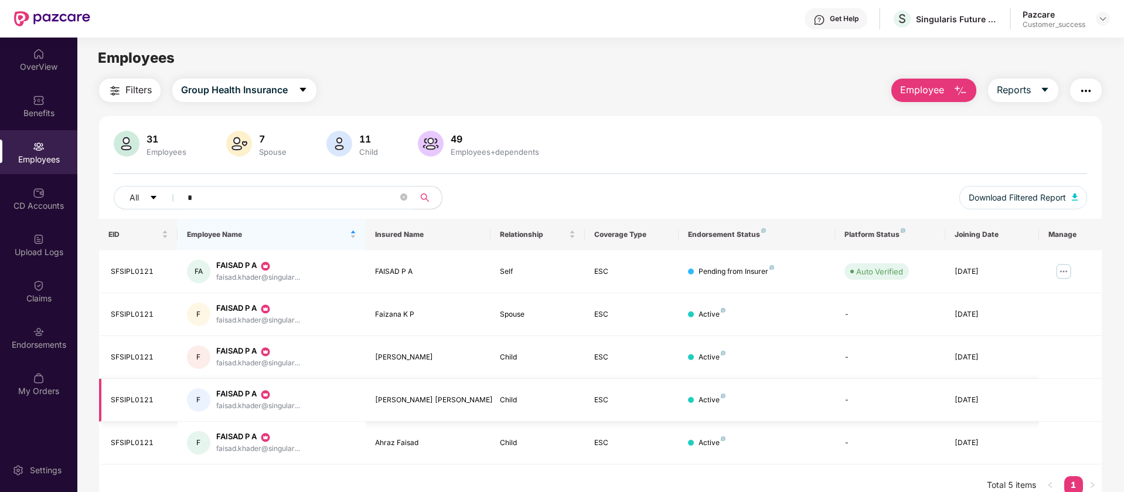
scroll to position [38, 0]
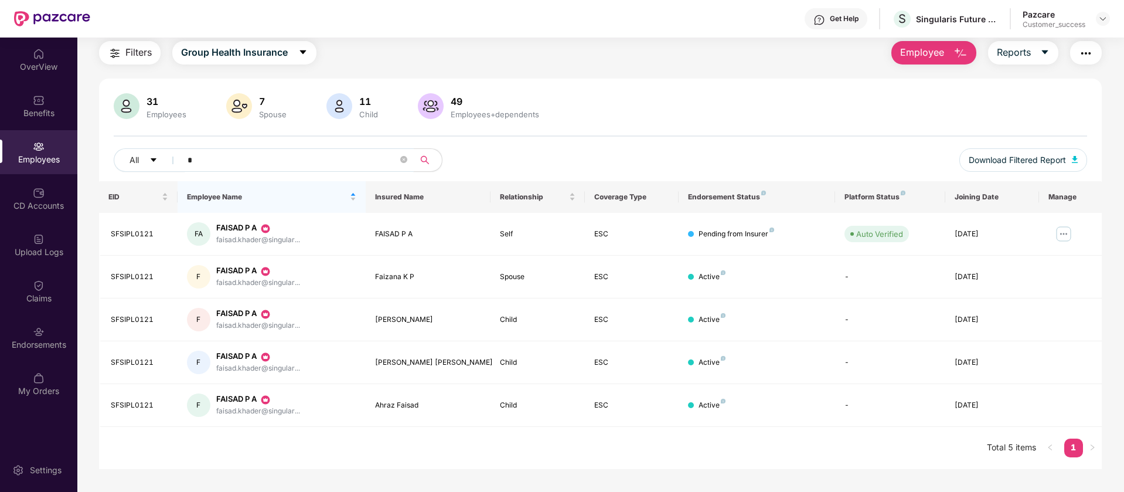
type input "*"
click at [1107, 16] on img at bounding box center [1102, 18] width 9 height 9
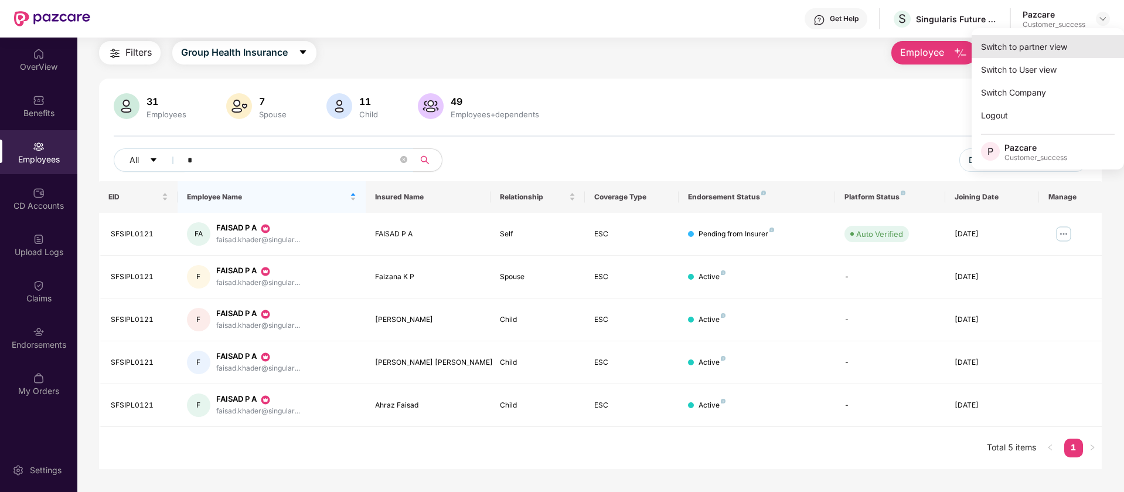
click at [1044, 56] on div "Switch to partner view" at bounding box center [1048, 46] width 152 height 23
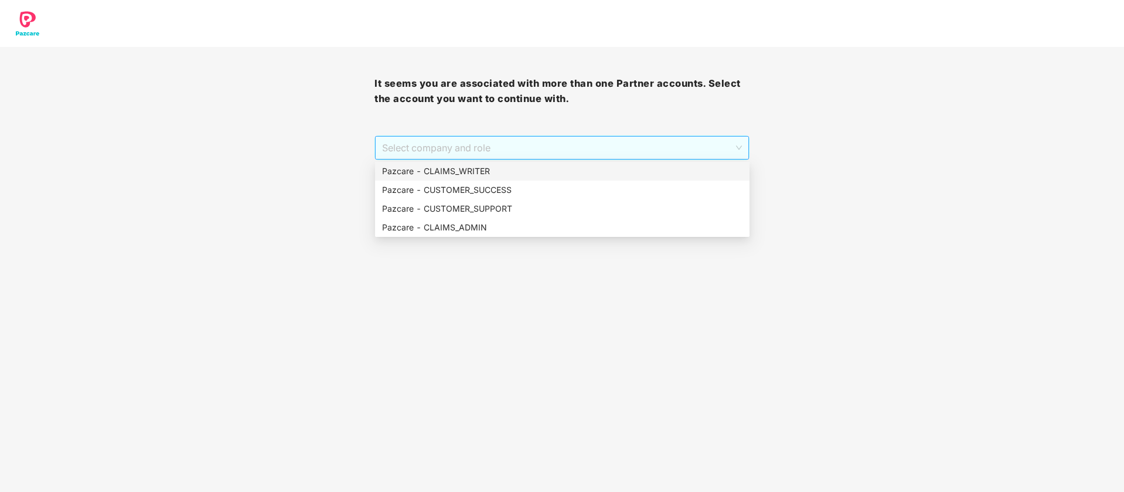
click at [596, 146] on span "Select company and role" at bounding box center [561, 148] width 359 height 22
click at [554, 202] on div "Pazcare - CUSTOMER_SUPPORT" at bounding box center [562, 208] width 360 height 13
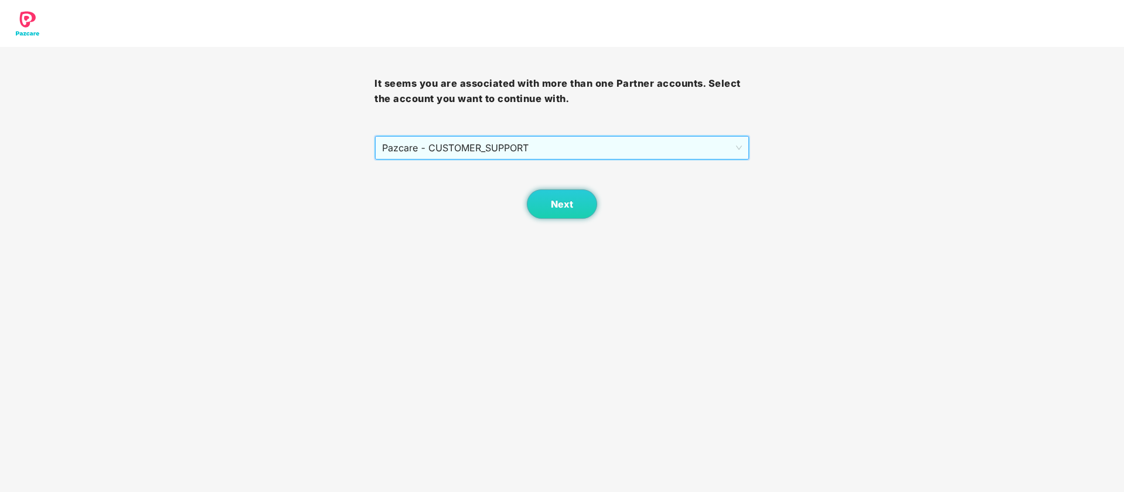
click at [585, 151] on span "Pazcare - CUSTOMER_SUPPORT" at bounding box center [561, 148] width 359 height 22
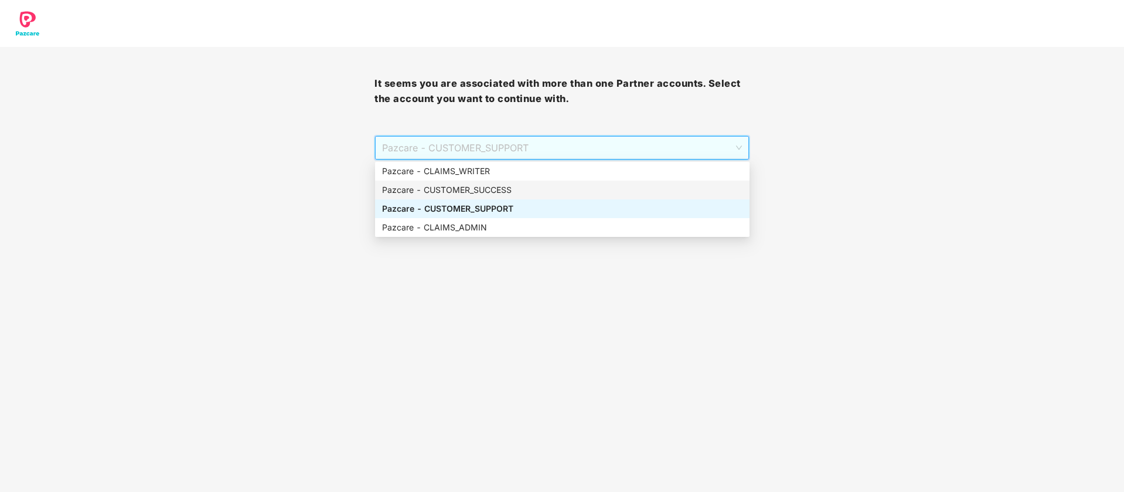
click at [562, 195] on div "Pazcare - CUSTOMER_SUCCESS" at bounding box center [562, 189] width 360 height 13
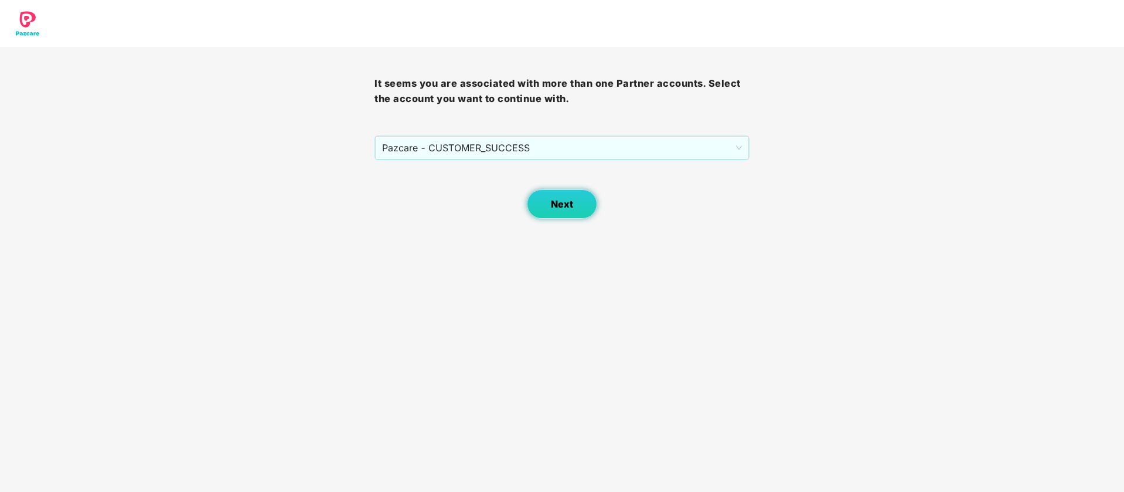
click at [559, 212] on button "Next" at bounding box center [562, 203] width 70 height 29
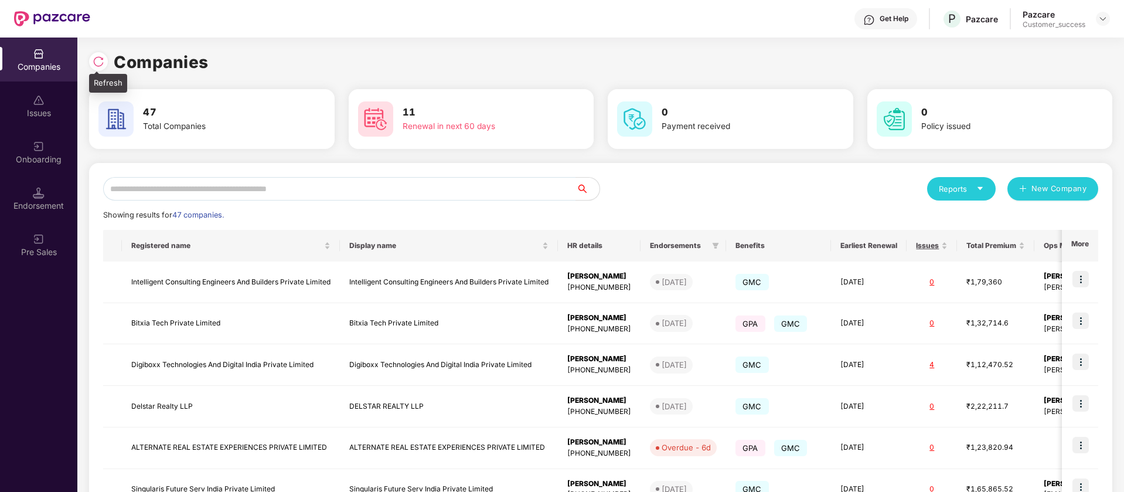
click at [100, 58] on img at bounding box center [99, 62] width 12 height 12
